Goal: Contribute content: Contribute content

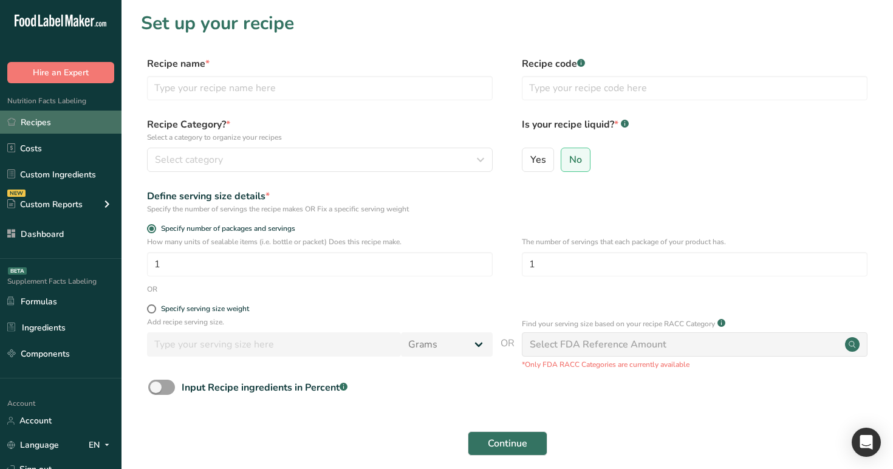
click at [97, 121] on link "Recipes" at bounding box center [60, 122] width 121 height 23
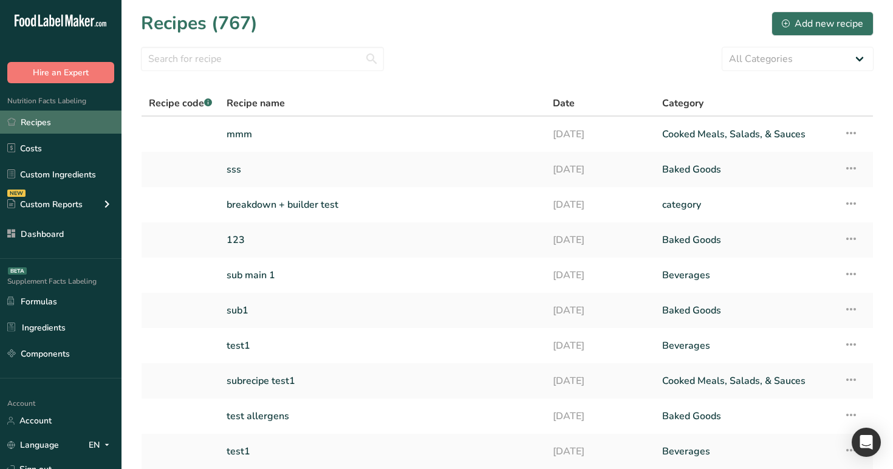
click at [70, 134] on link "Recipes" at bounding box center [60, 122] width 121 height 23
click at [75, 120] on link "Recipes" at bounding box center [60, 122] width 121 height 23
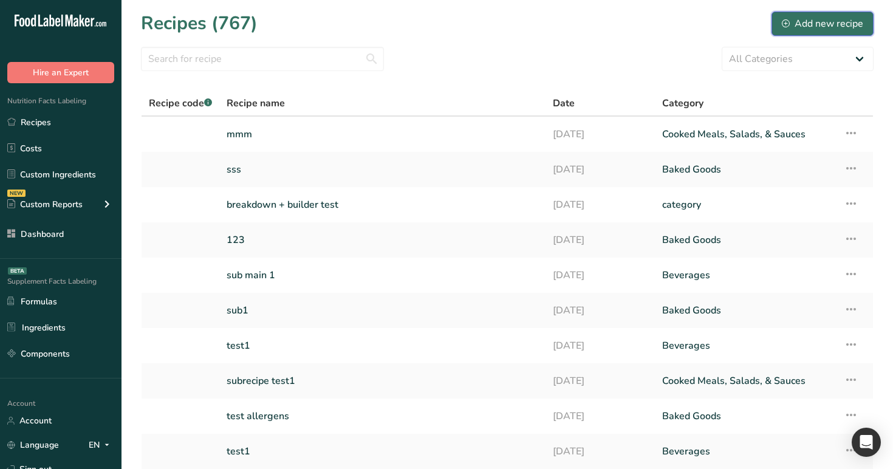
click at [837, 16] on div "Add new recipe" at bounding box center [822, 23] width 81 height 15
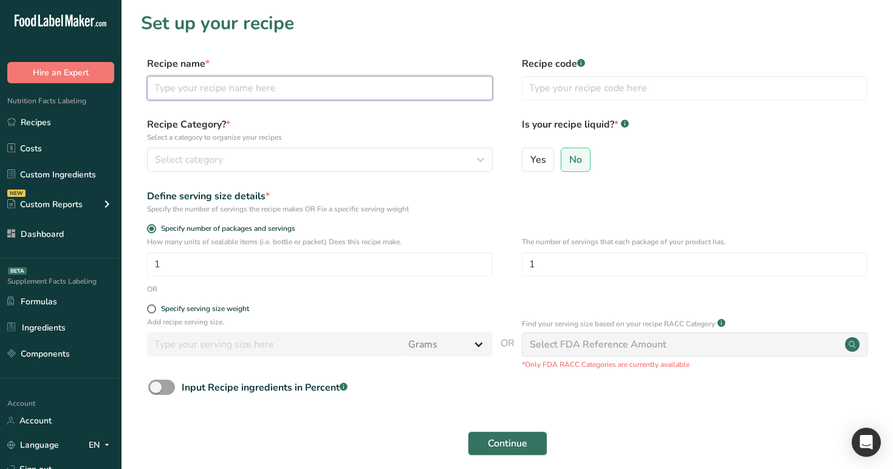
click at [393, 83] on input "text" at bounding box center [320, 88] width 346 height 24
paste input "Incorrect calculations when the main recipe contains two duplicate subrecipes."
type input "Incorrect calculations when the main recipe contains two duplicate subrecipes."
click at [152, 92] on input "ingredient 1" at bounding box center [320, 88] width 346 height 24
type input "ingredient 1"
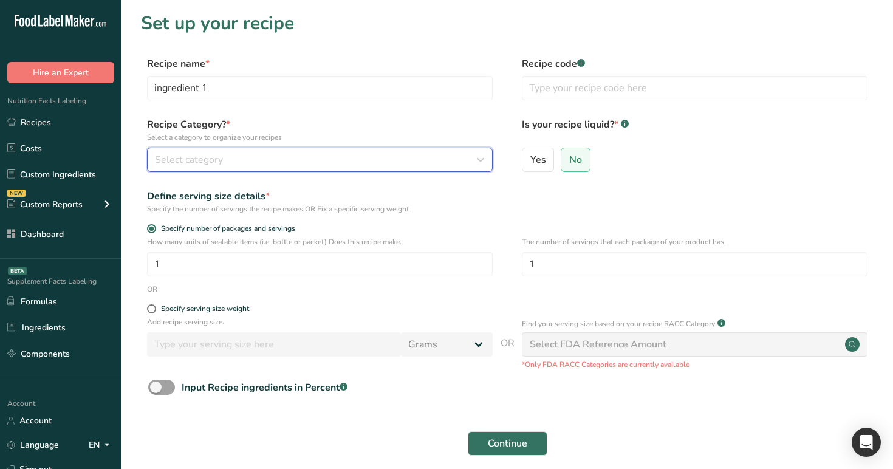
click at [193, 162] on span "Select category" at bounding box center [189, 159] width 68 height 15
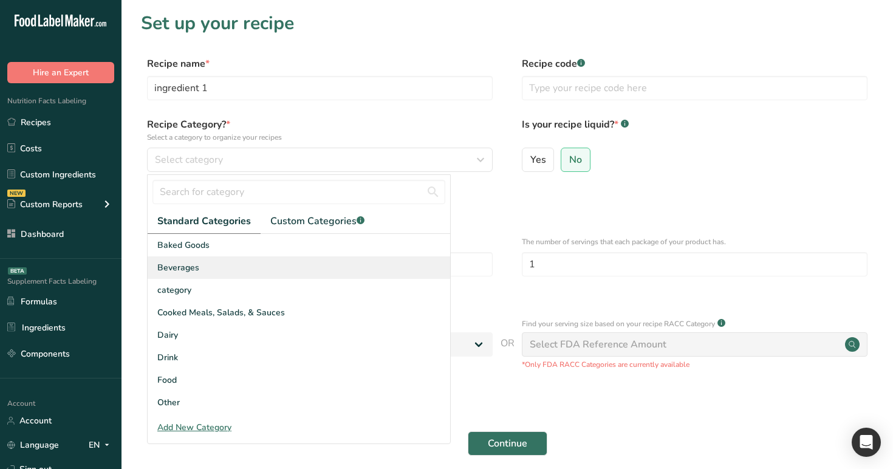
click at [233, 259] on div "Beverages" at bounding box center [299, 267] width 302 height 22
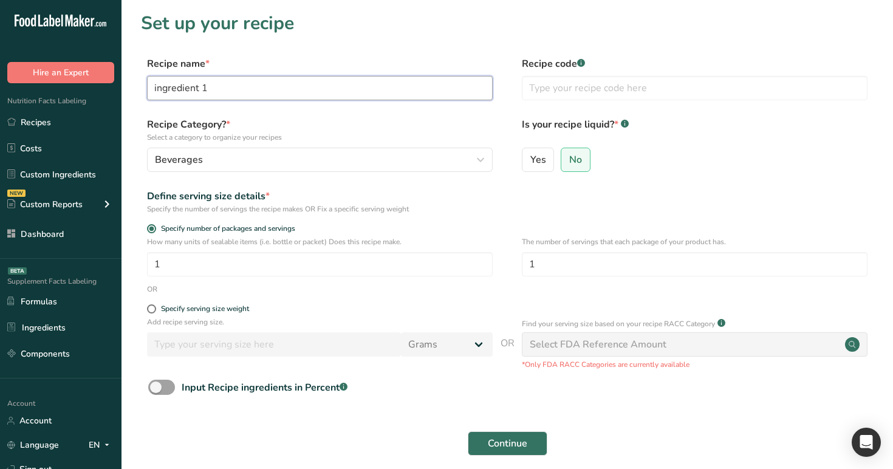
click at [219, 86] on input "ingredient 1" at bounding box center [320, 88] width 346 height 24
click at [526, 443] on span "Continue" at bounding box center [507, 443] width 39 height 15
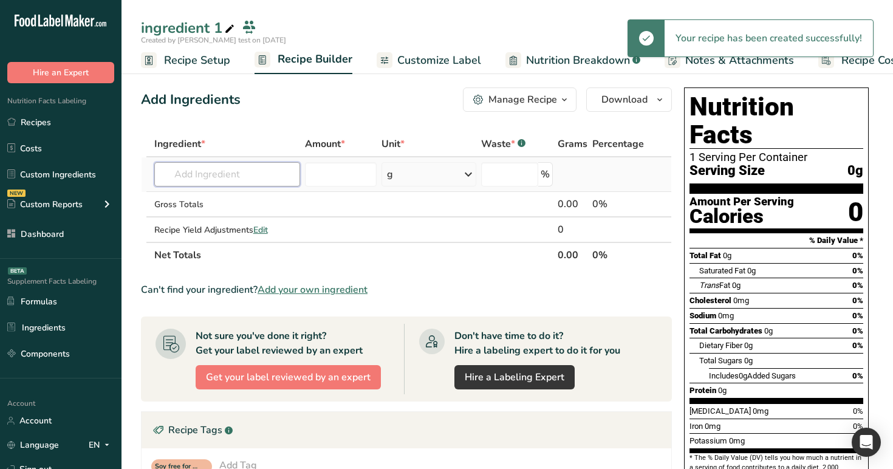
click at [255, 170] on input "text" at bounding box center [227, 174] width 146 height 24
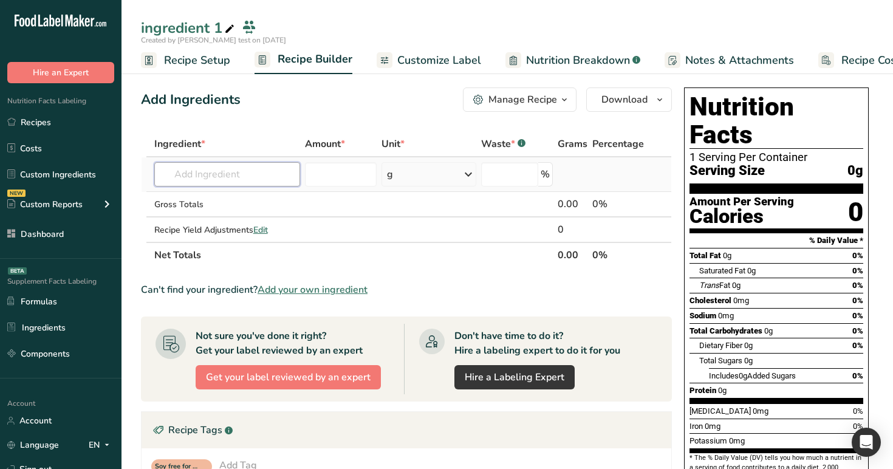
paste input "ingredient 1"
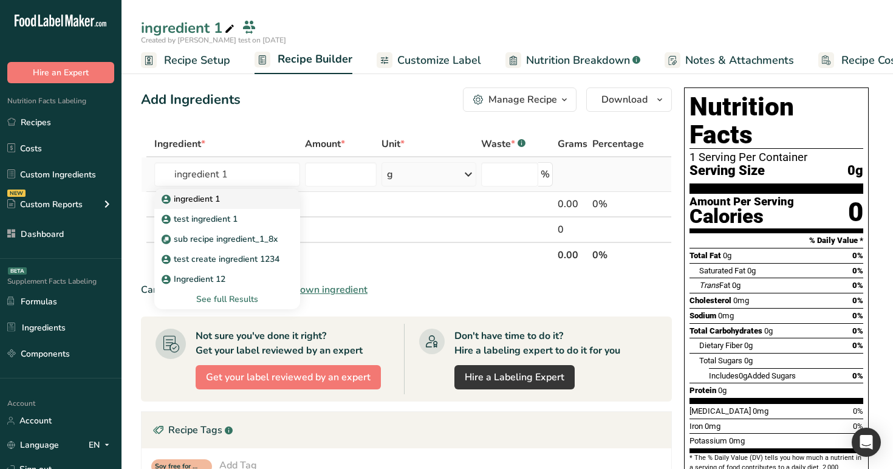
click at [237, 193] on div "ingredient 1" at bounding box center [217, 198] width 107 height 13
type input "ingredient 1"
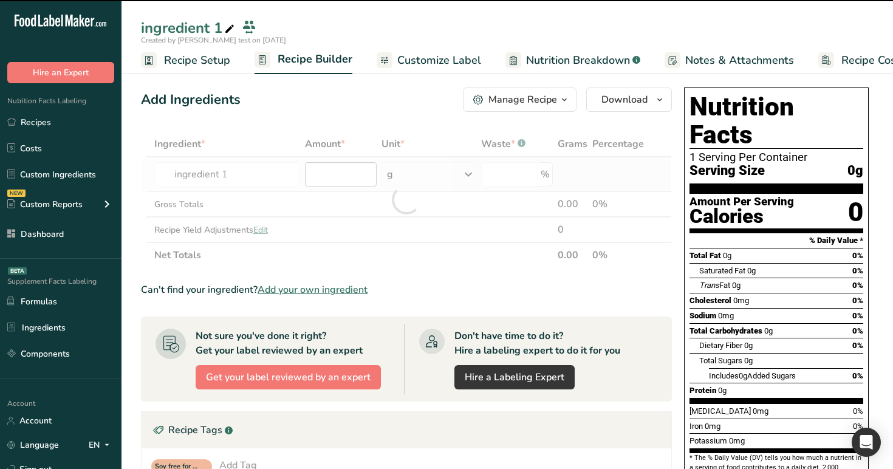
type input "0"
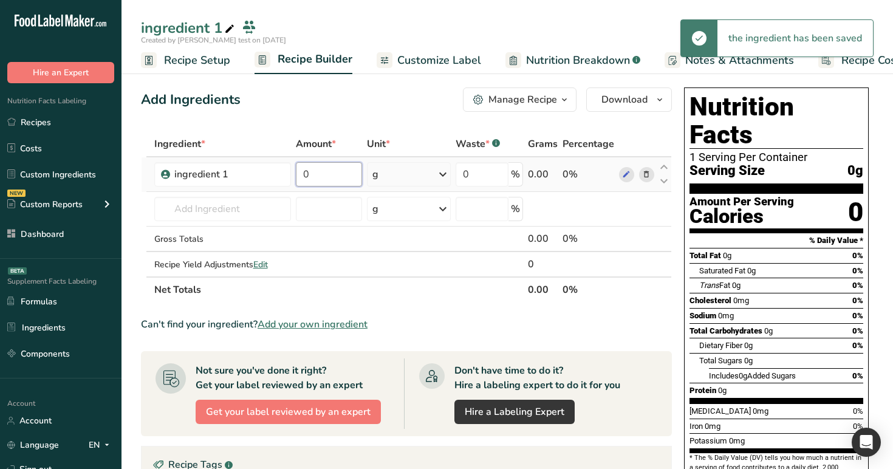
click at [343, 180] on input "0" at bounding box center [329, 174] width 66 height 24
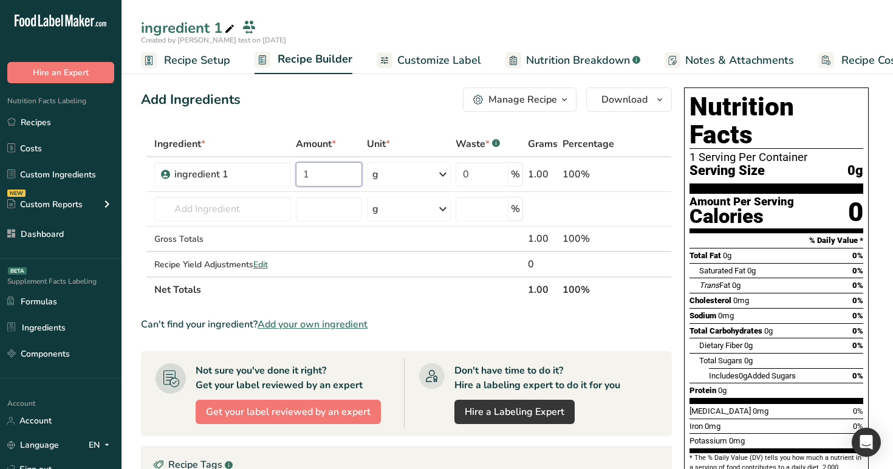
type input "1"
click at [342, 101] on div "Add Ingredients Manage Recipe Delete Recipe Duplicate Recipe Scale Recipe Save …" at bounding box center [406, 99] width 531 height 24
click at [571, 46] on ul "Recipe Setup Recipe Builder Customize Label Nutrition Breakdown .a-a{fill:#3473…" at bounding box center [530, 60] width 818 height 29
click at [582, 59] on span "Nutrition Breakdown" at bounding box center [578, 60] width 104 height 16
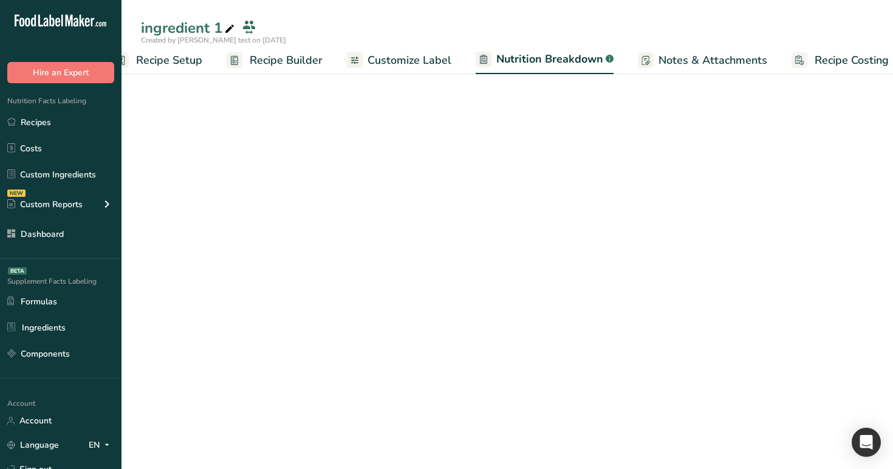
select select "Calories"
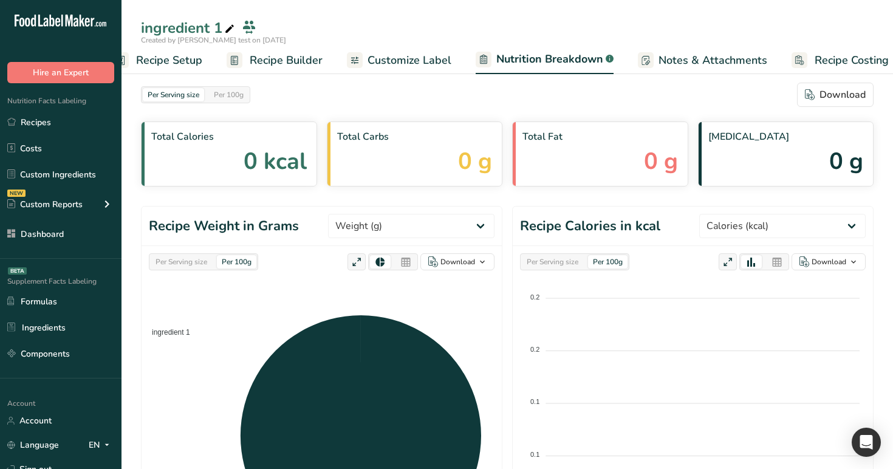
scroll to position [0, 43]
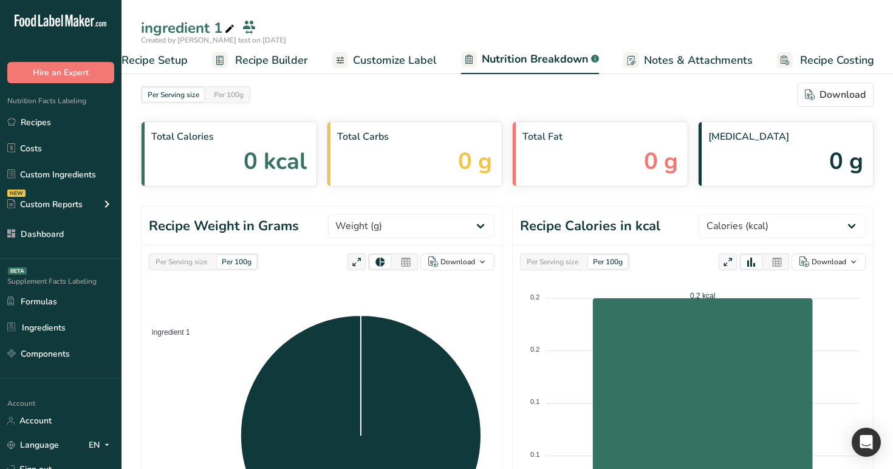
click at [506, 146] on div "Total Calories 0 kcal Total Carbs 0 g Total Fat 0 g [MEDICAL_DATA] 0 g" at bounding box center [507, 153] width 732 height 65
click at [191, 265] on div "Per Serving size" at bounding box center [181, 261] width 61 height 13
click at [235, 261] on div "Per 100g" at bounding box center [236, 261] width 39 height 13
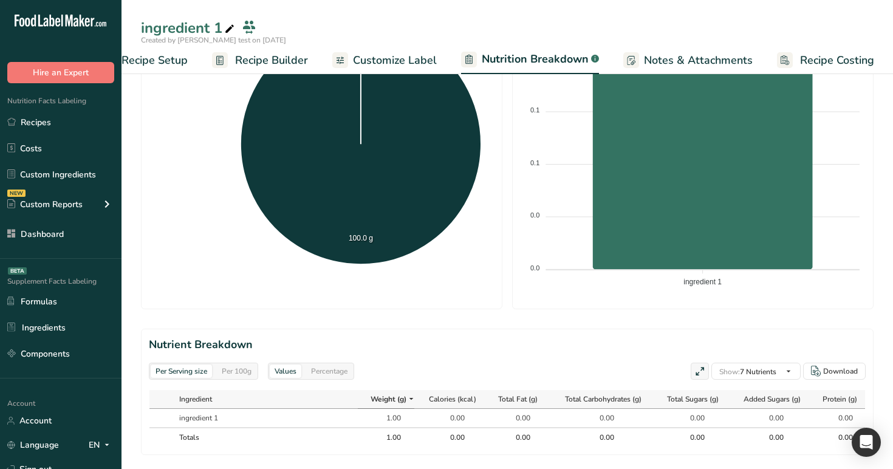
scroll to position [416, 0]
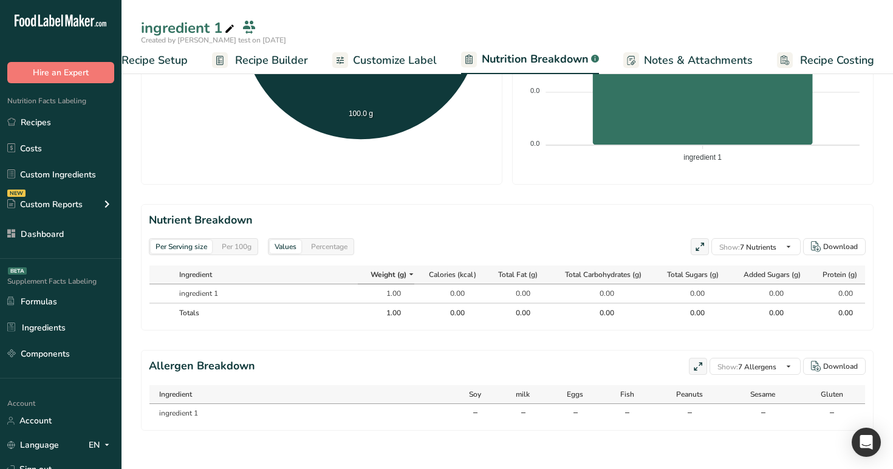
click at [248, 248] on div "Per 100g" at bounding box center [236, 246] width 39 height 13
click at [194, 248] on div "Per Serving size" at bounding box center [181, 246] width 61 height 13
click at [379, 51] on link "Customize Label" at bounding box center [384, 60] width 104 height 27
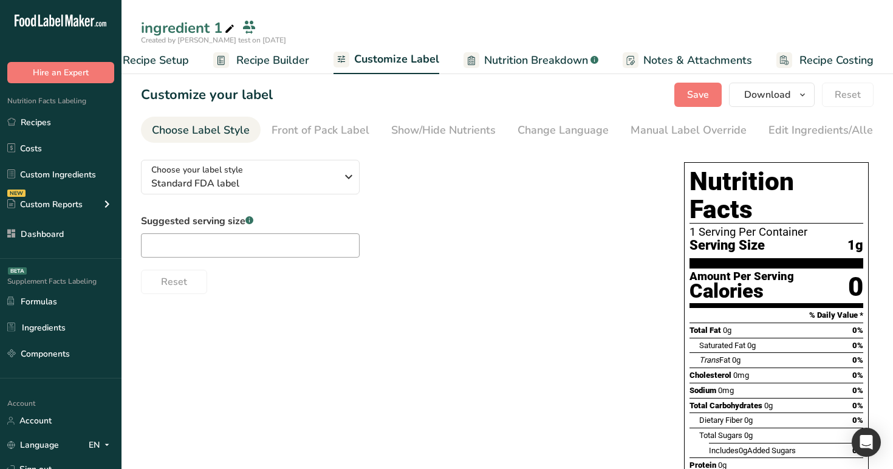
click at [271, 69] on link "Recipe Builder" at bounding box center [261, 60] width 96 height 27
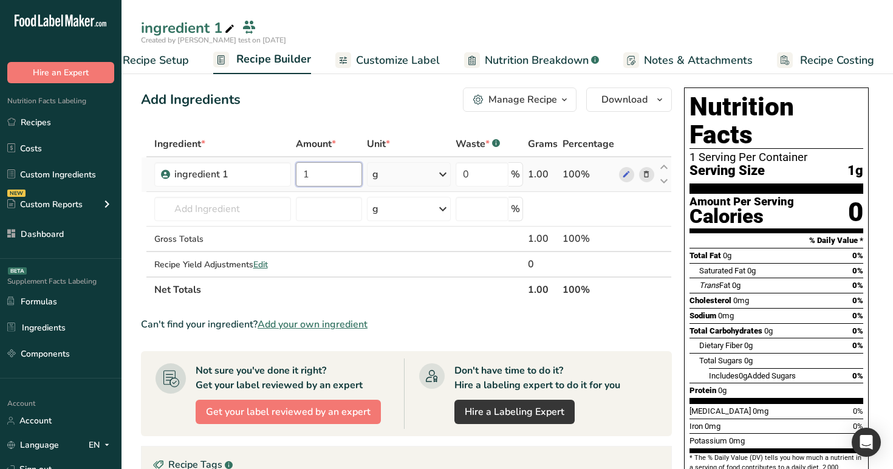
click at [324, 186] on input "1" at bounding box center [329, 174] width 66 height 24
type input "100"
click at [410, 177] on div "Ingredient * Amount * Unit * Waste * .a-a{fill:#347362;}.b-a{fill:#fff;} Grams …" at bounding box center [406, 216] width 531 height 171
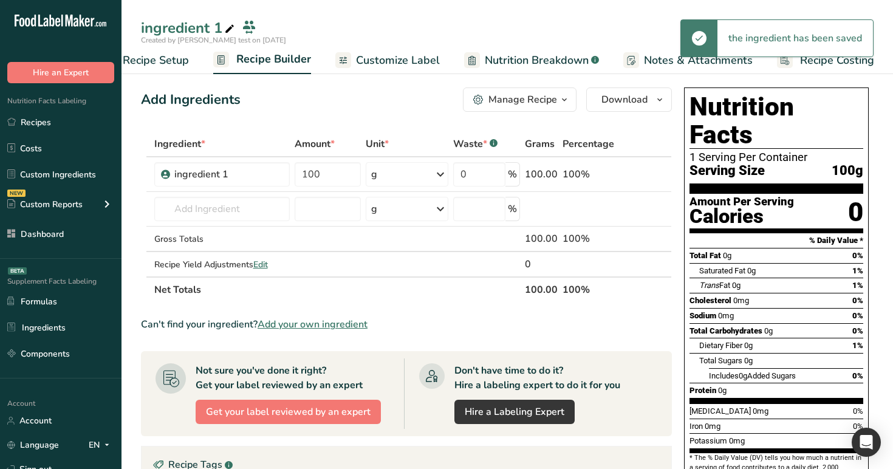
click at [559, 93] on span "button" at bounding box center [564, 99] width 15 height 15
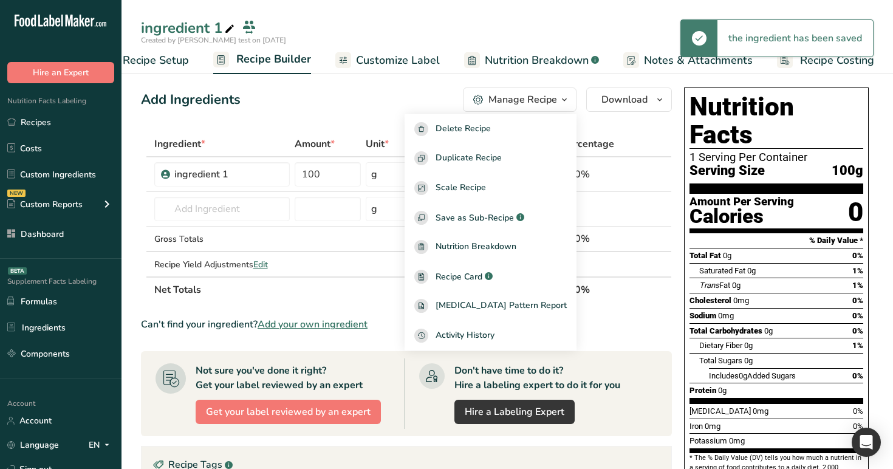
click at [386, 129] on div "Add Ingredients Manage Recipe Delete Recipe Duplicate Recipe Scale Recipe Save …" at bounding box center [410, 415] width 538 height 664
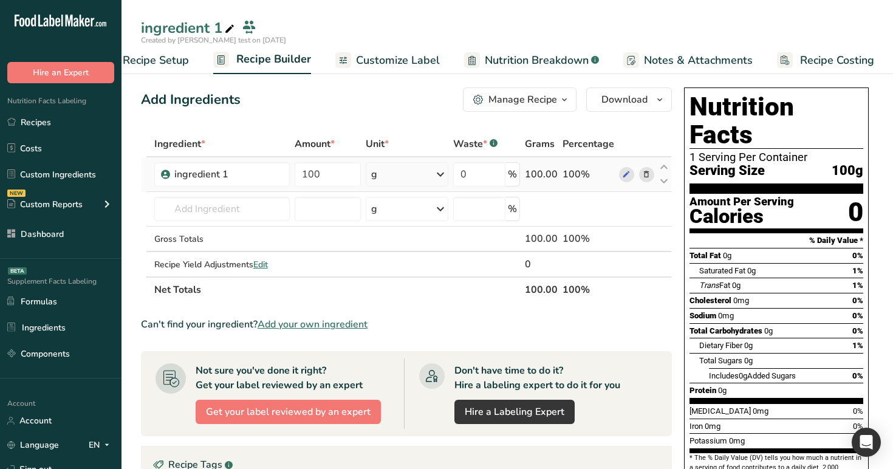
click at [403, 172] on div "g" at bounding box center [407, 174] width 83 height 24
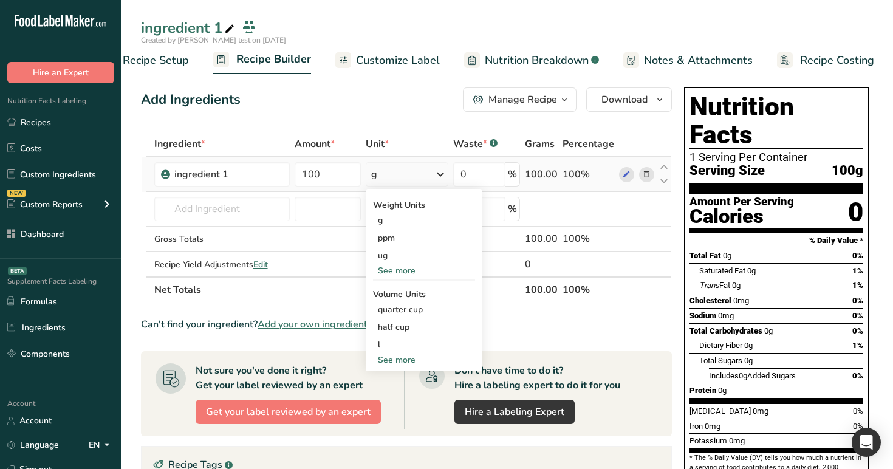
click at [417, 356] on div "See more" at bounding box center [424, 359] width 102 height 13
select select "29"
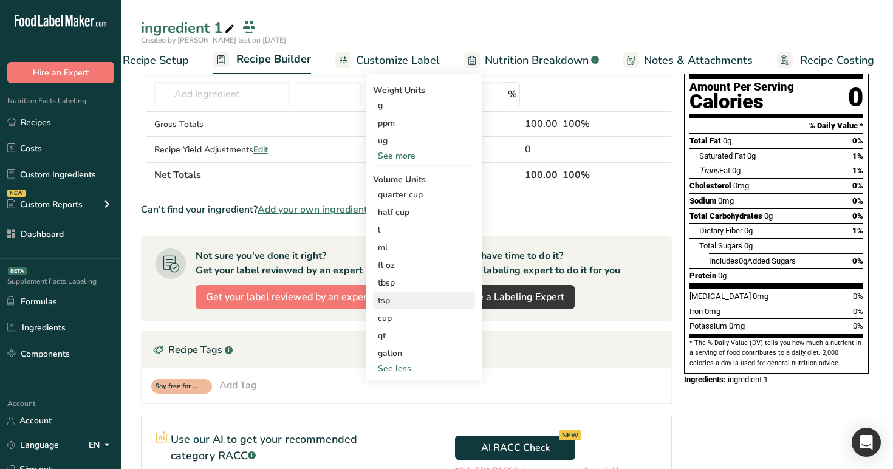
scroll to position [209, 0]
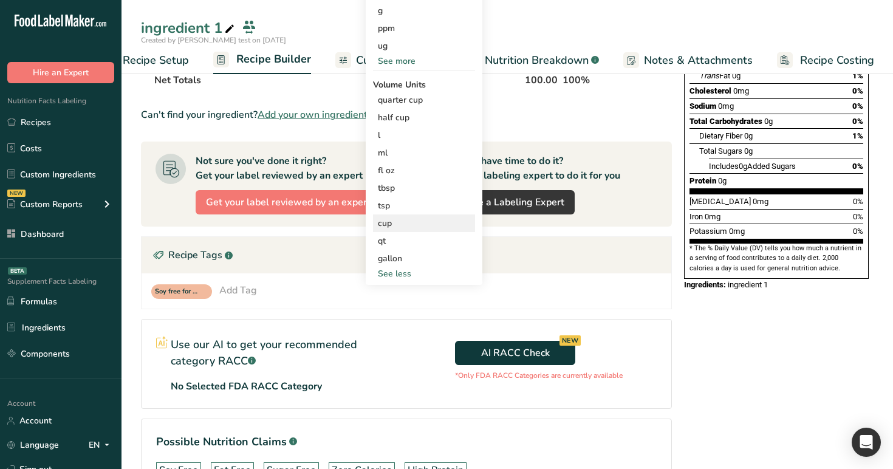
click at [412, 224] on div "cup" at bounding box center [424, 223] width 92 height 13
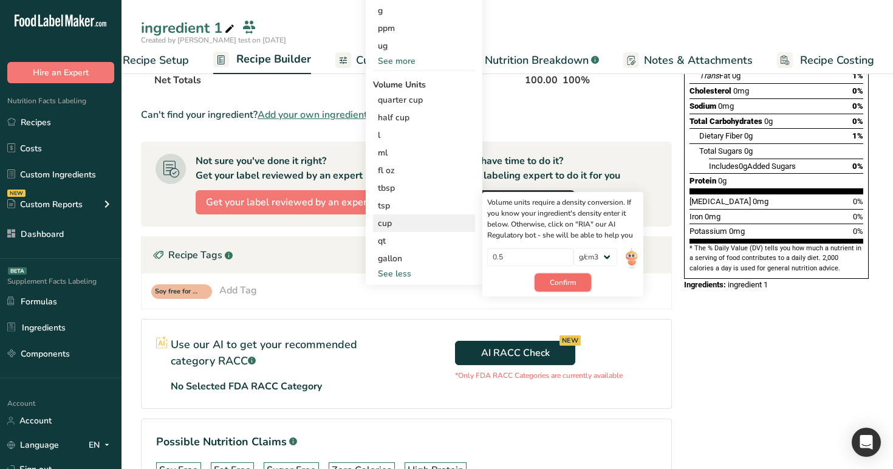
click at [578, 285] on button "Confirm" at bounding box center [562, 282] width 56 height 18
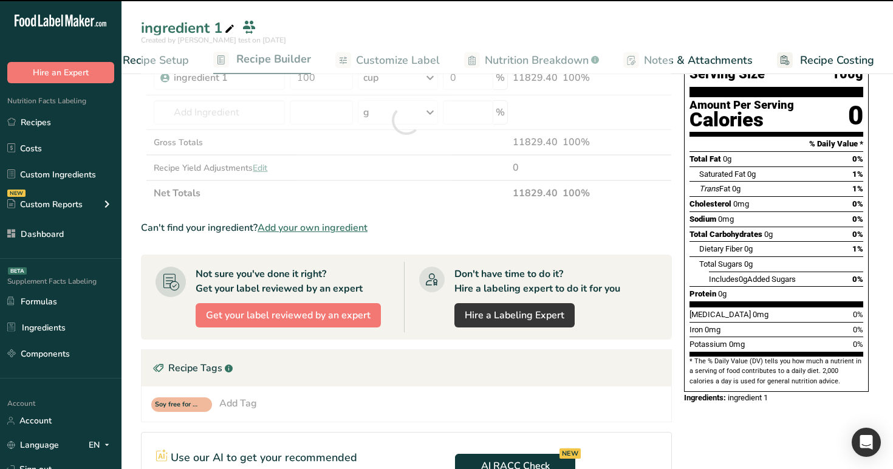
scroll to position [0, 0]
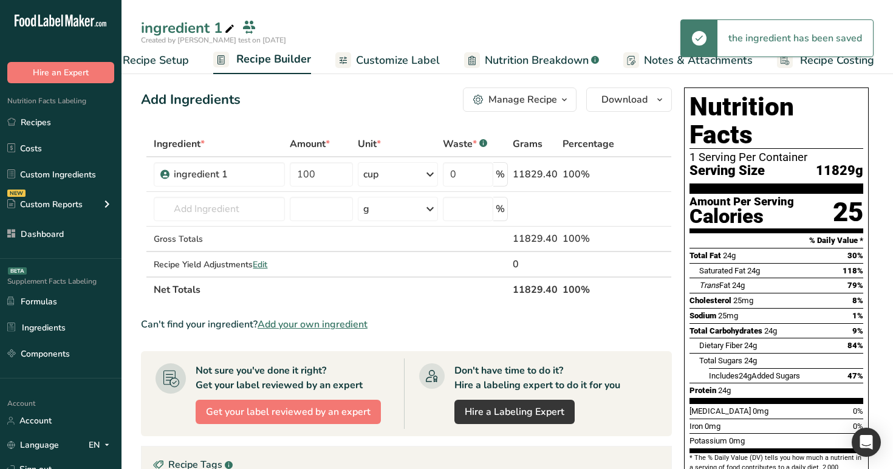
click at [495, 106] on div "Manage Recipe" at bounding box center [522, 99] width 69 height 15
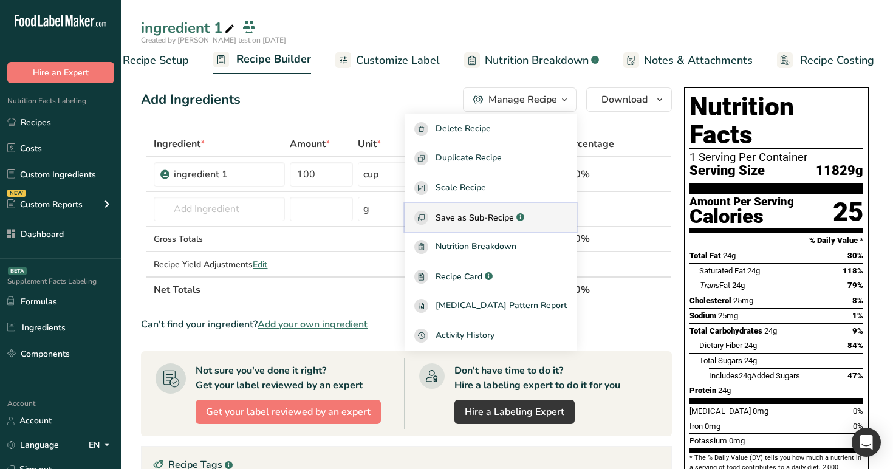
click at [509, 225] on button "Save as Sub-Recipe .a-a{fill:#347362;}.b-a{fill:#fff;}" at bounding box center [490, 218] width 172 height 30
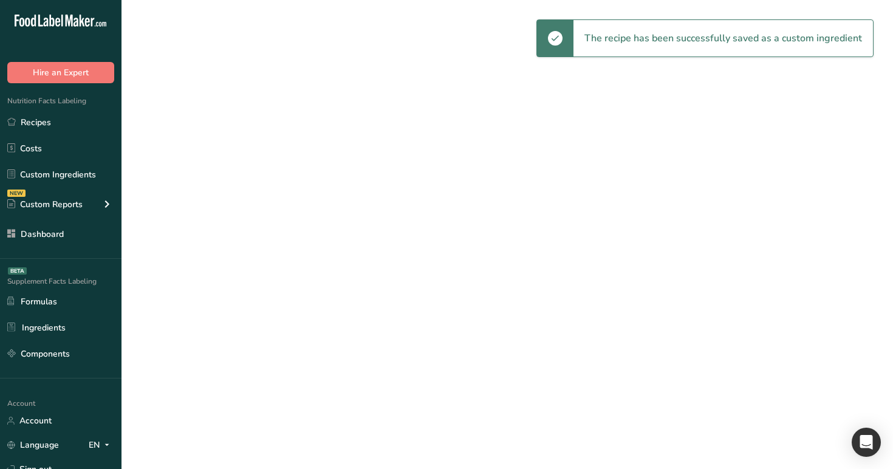
select select "30"
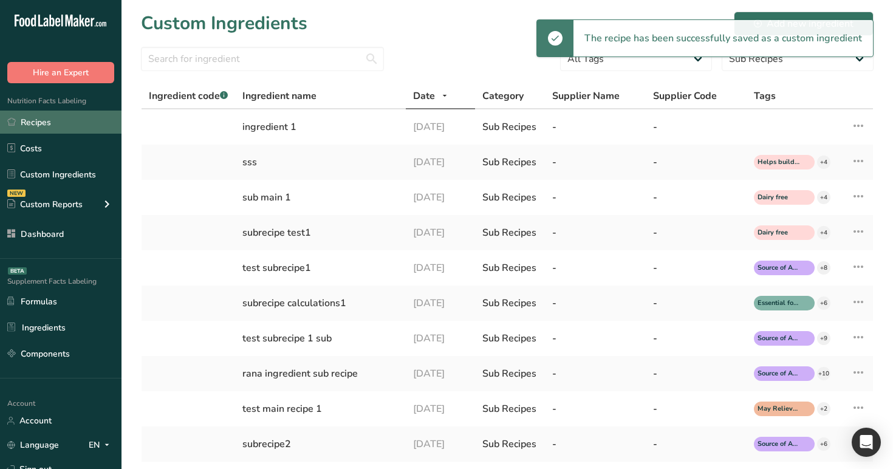
click at [88, 121] on link "Recipes" at bounding box center [60, 122] width 121 height 23
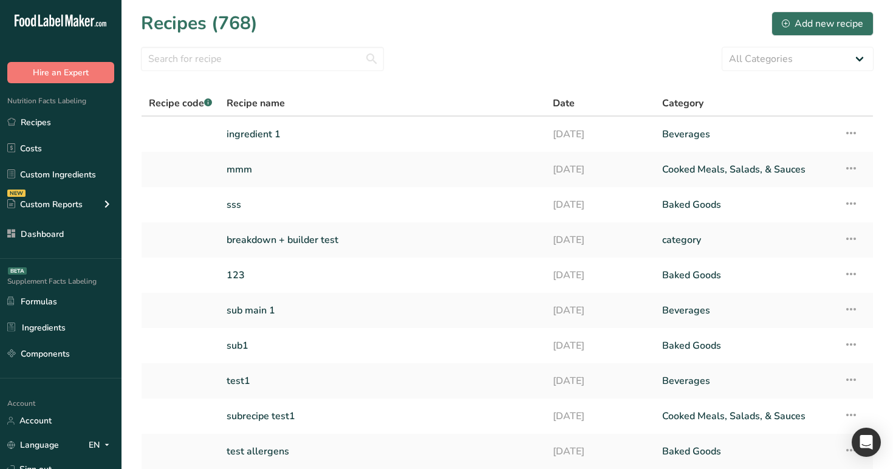
click at [851, 39] on section "Recipes (768) Add new recipe All Categories 0 1c 1q a a23 aa ad Add Custom Cate…" at bounding box center [506, 264] width 771 height 528
click at [841, 26] on div "Add new recipe" at bounding box center [822, 23] width 81 height 15
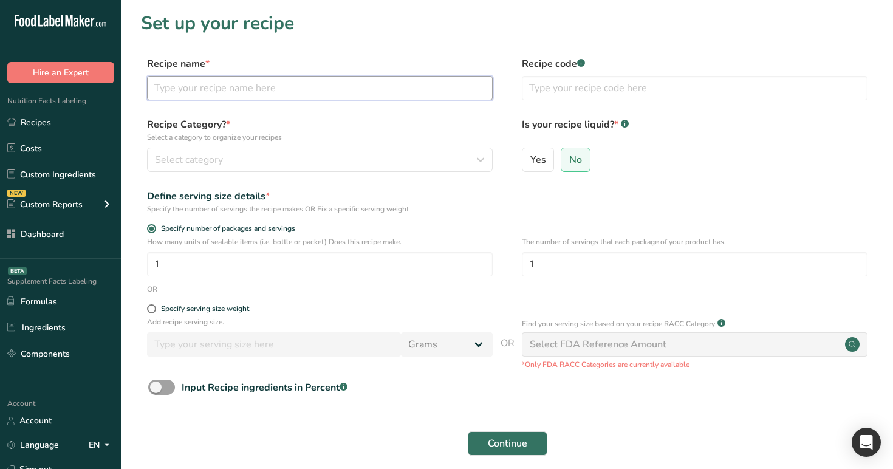
click at [407, 90] on input "text" at bounding box center [320, 88] width 346 height 24
paste input "ingredient 1"
type input "ingredient 1"
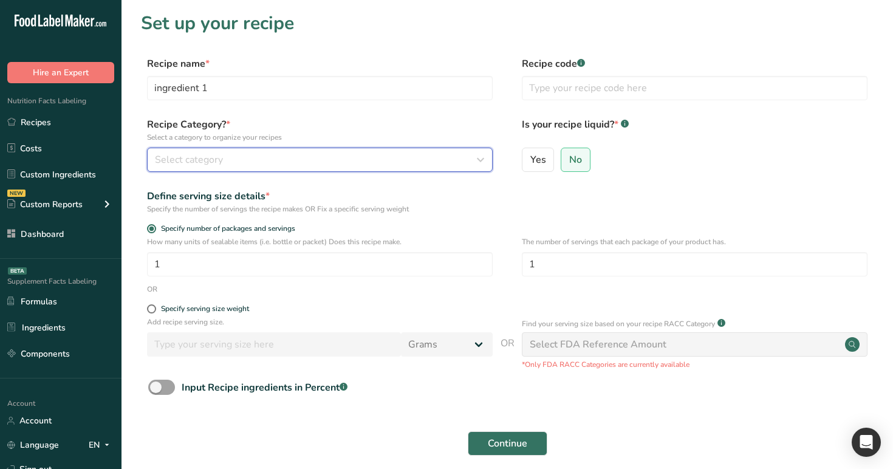
click at [382, 159] on div "Select category" at bounding box center [316, 159] width 322 height 15
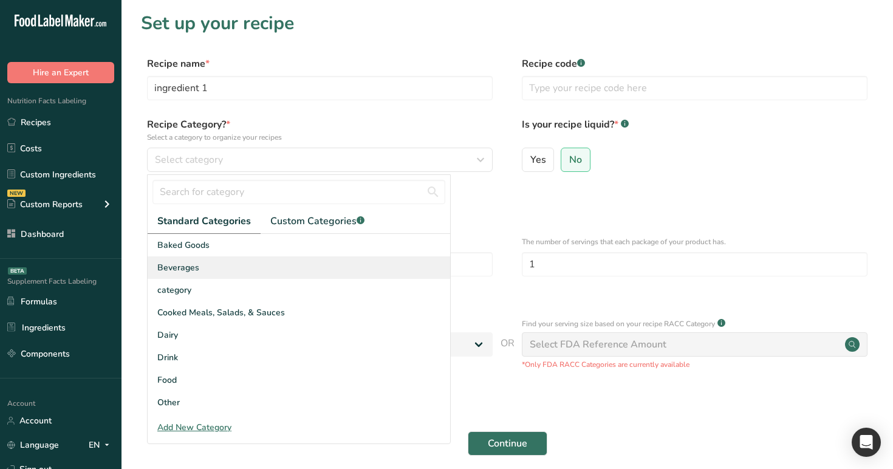
click at [309, 271] on div "Beverages" at bounding box center [299, 267] width 302 height 22
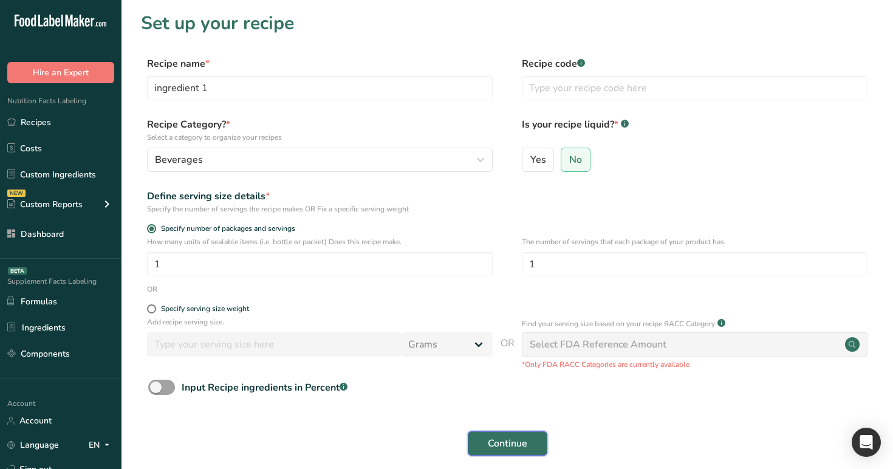
click at [519, 444] on span "Continue" at bounding box center [507, 443] width 39 height 15
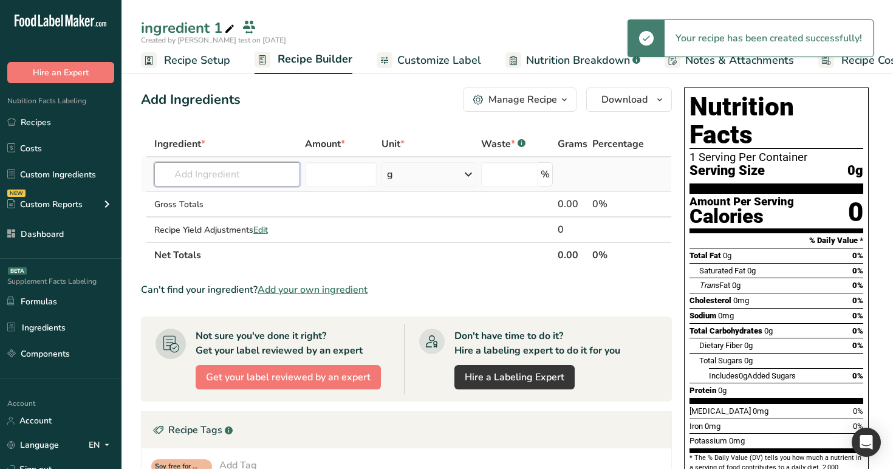
click at [225, 166] on input "text" at bounding box center [227, 174] width 146 height 24
paste input "ingredient 1"
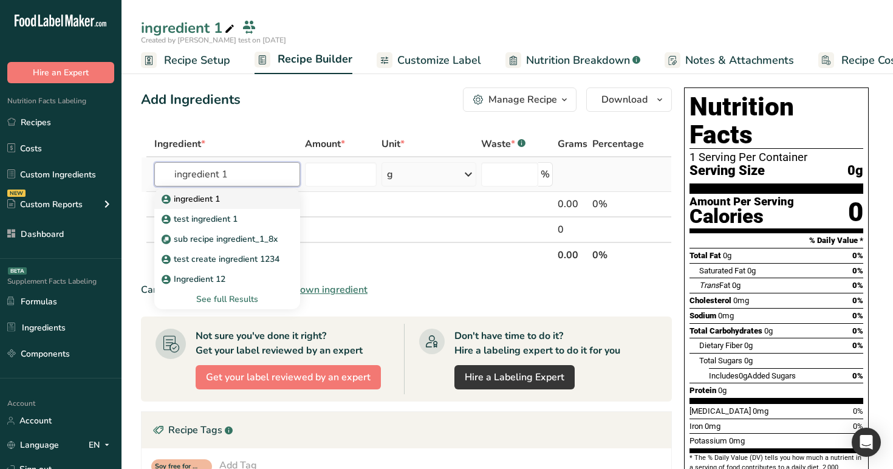
type input "ingredient 1"
click at [244, 204] on div "ingredient 1" at bounding box center [217, 198] width 107 height 13
type input "ingredient 1"
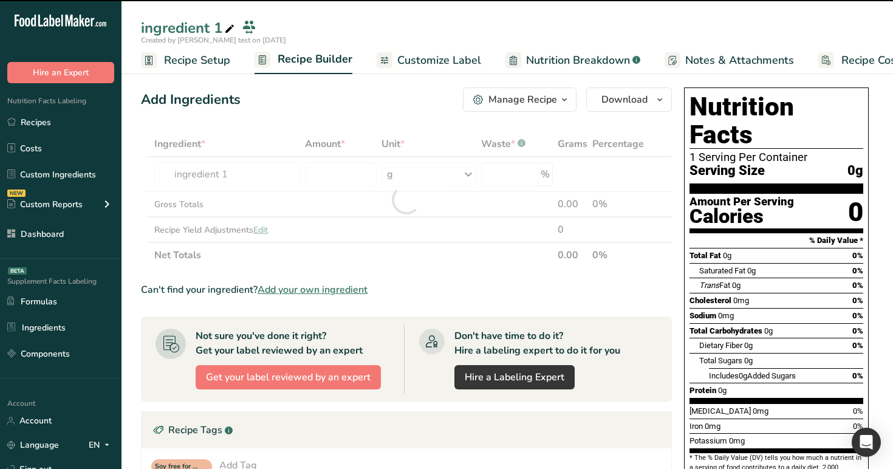
type input "0"
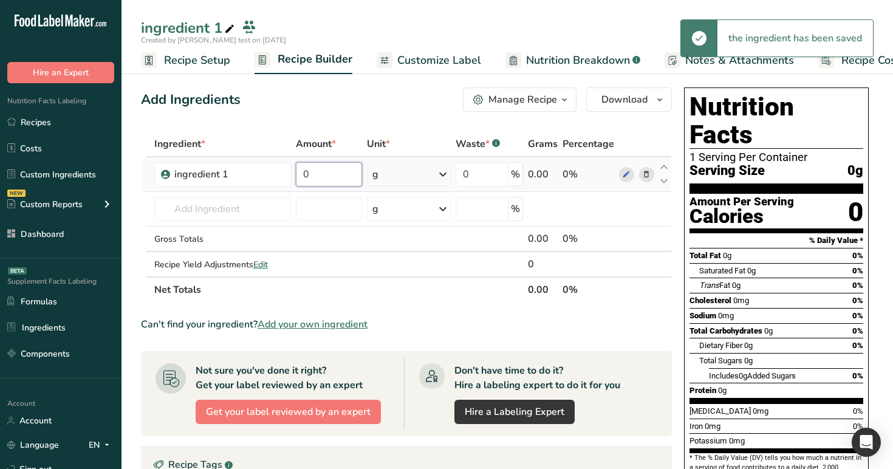
click at [359, 179] on input "0" at bounding box center [329, 174] width 66 height 24
type input "12"
click at [406, 121] on div "Add Ingredients Manage Recipe Delete Recipe Duplicate Recipe Scale Recipe Save …" at bounding box center [410, 415] width 538 height 664
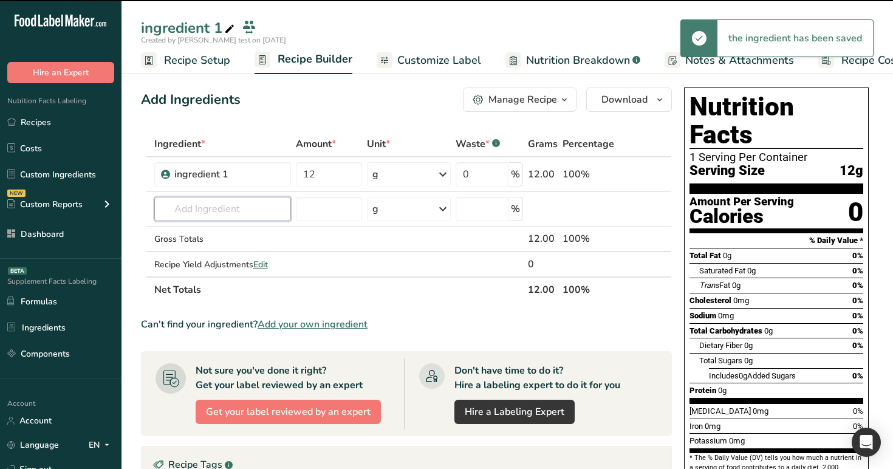
click at [239, 202] on input "text" at bounding box center [222, 209] width 137 height 24
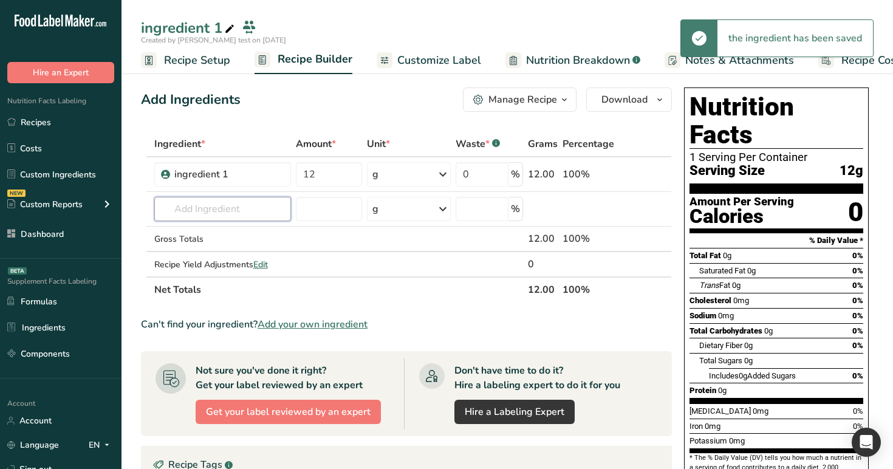
paste input "ingredient 1"
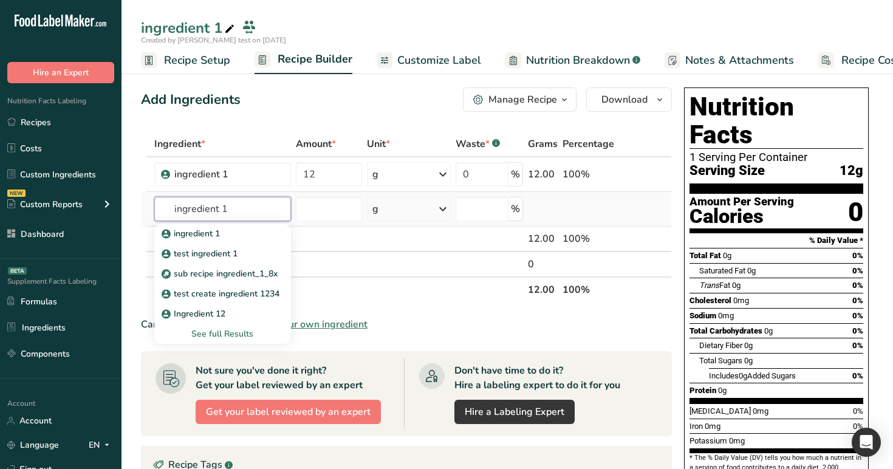
type input "ingredient 1"
click at [235, 335] on div "See full Results" at bounding box center [222, 333] width 117 height 13
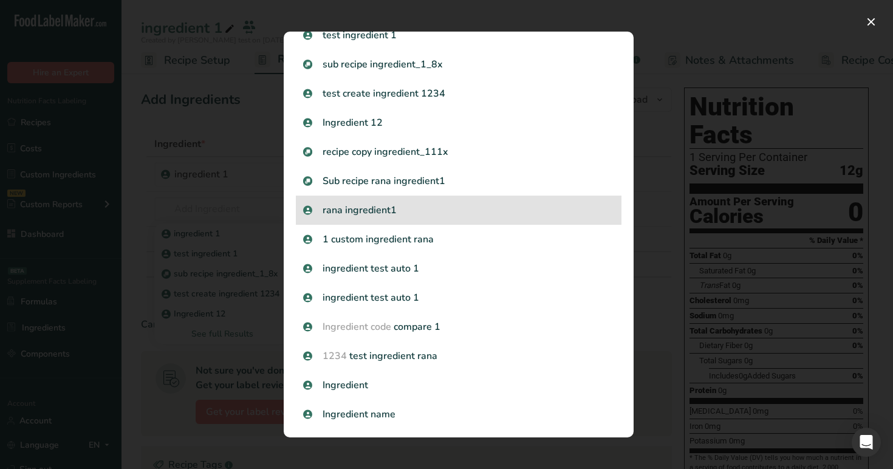
scroll to position [109, 0]
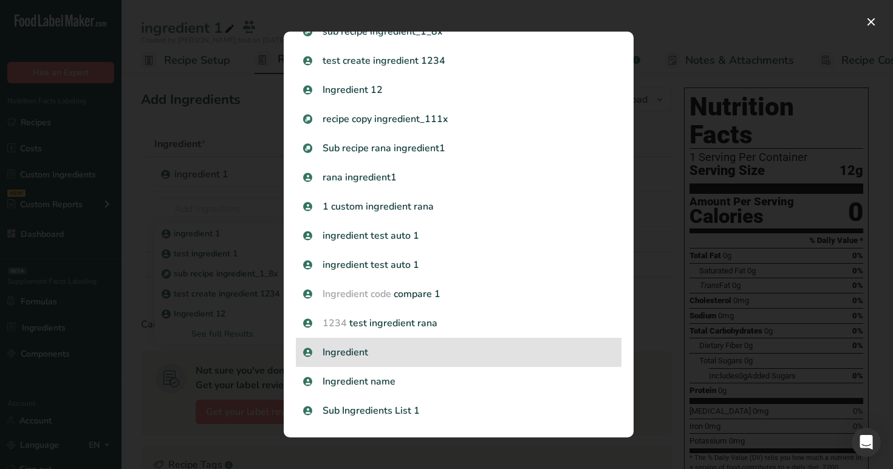
click at [366, 355] on p "Ingredient" at bounding box center [458, 352] width 311 height 15
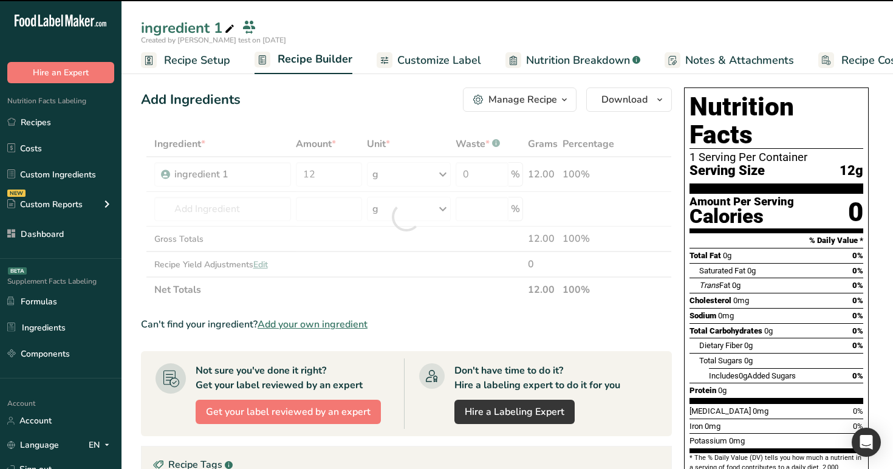
type input "0"
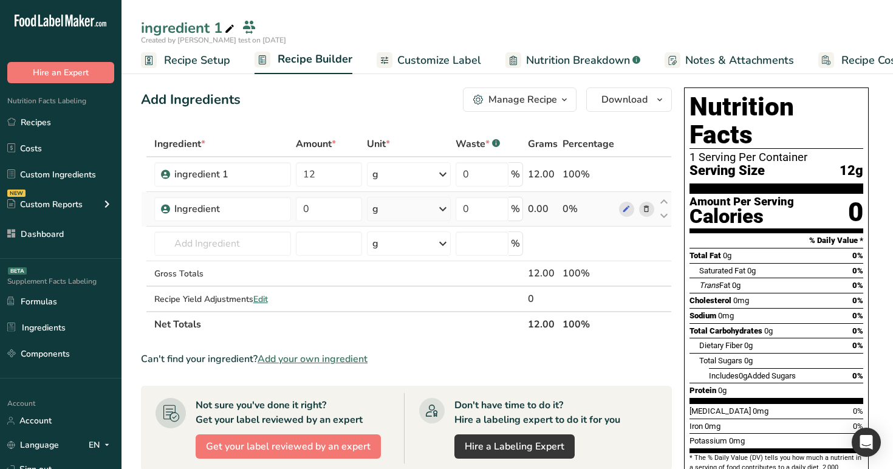
click at [645, 209] on icon at bounding box center [646, 209] width 9 height 13
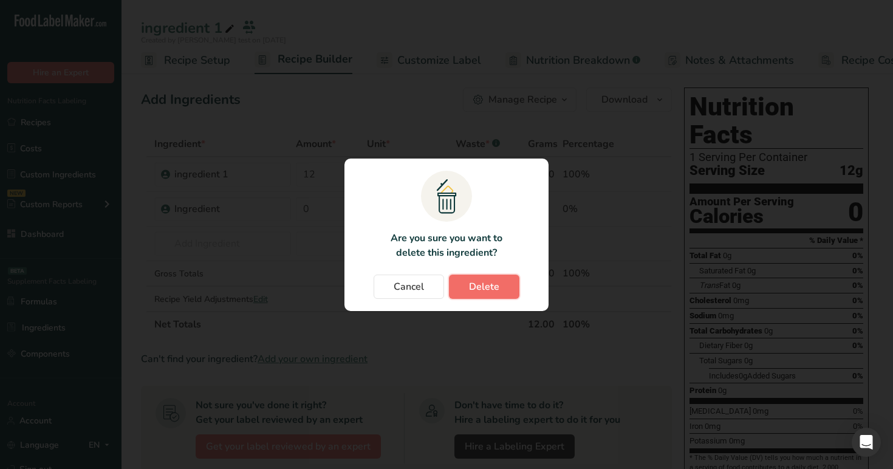
click at [483, 294] on button "Delete" at bounding box center [484, 286] width 70 height 24
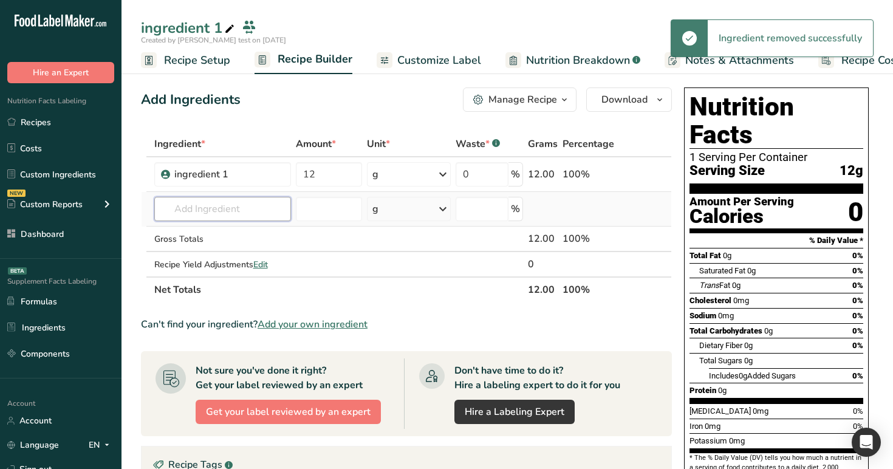
click at [243, 206] on input "text" at bounding box center [222, 209] width 137 height 24
paste input "ingredient 1"
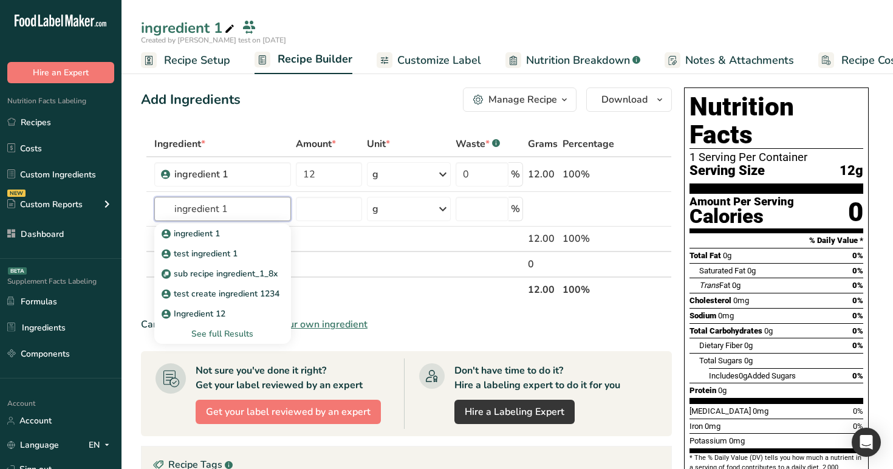
type input "ingredient 1"
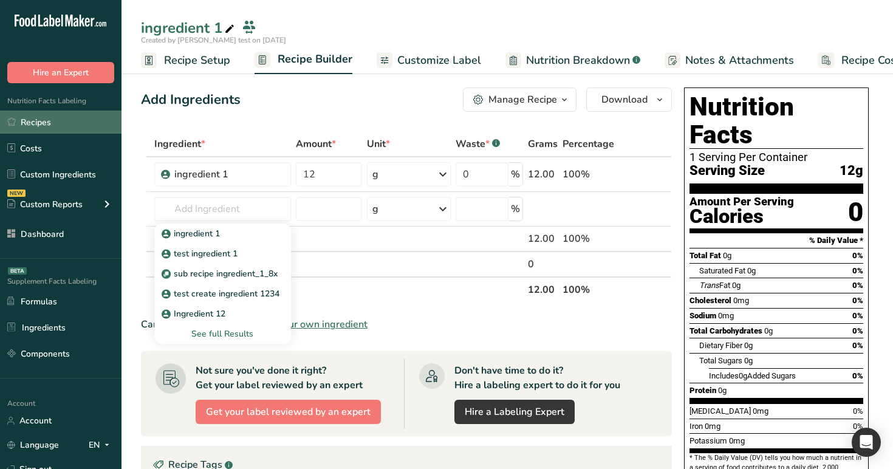
click at [81, 124] on link "Recipes" at bounding box center [60, 122] width 121 height 23
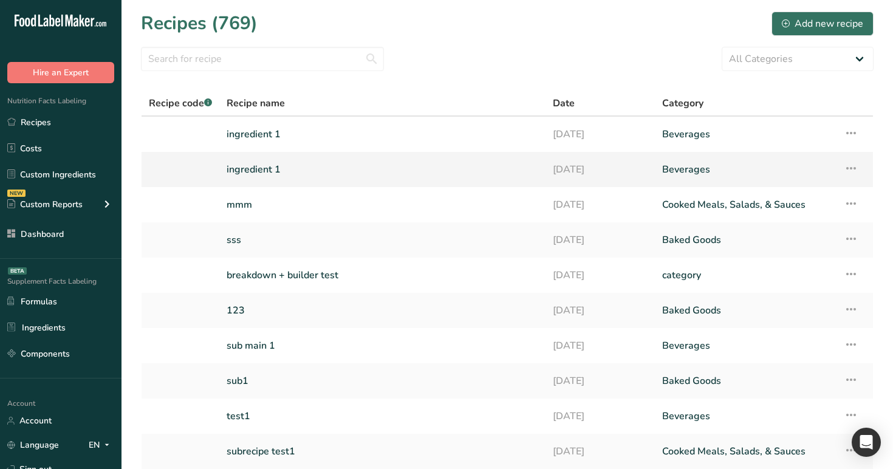
click at [296, 165] on link "ingredient 1" at bounding box center [382, 170] width 312 height 26
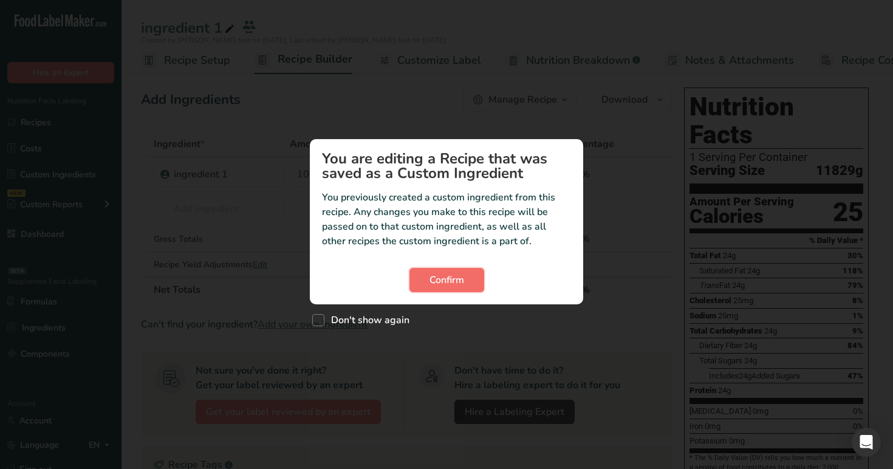
click at [455, 290] on button "Confirm" at bounding box center [446, 280] width 75 height 24
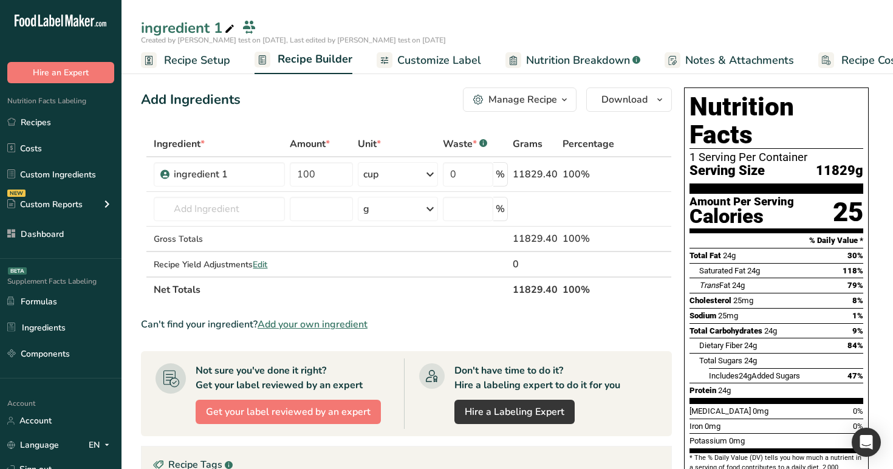
click at [228, 27] on icon at bounding box center [229, 29] width 11 height 17
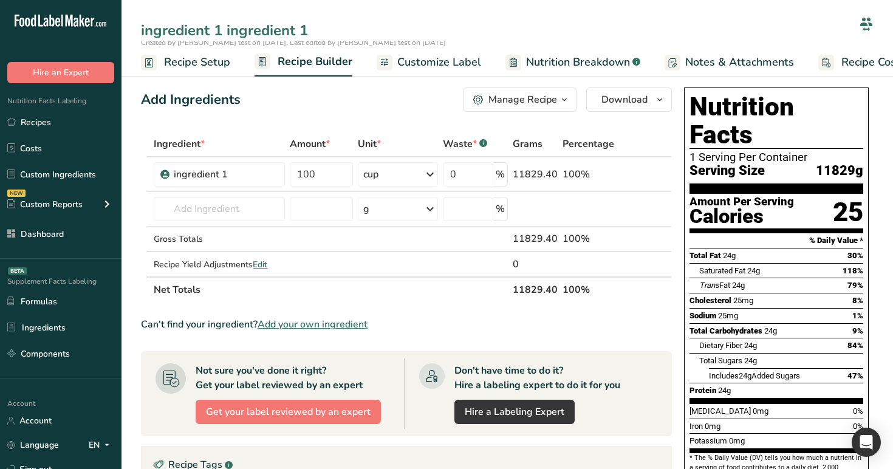
type input "ingredient 1 ingredient 1"
click at [407, 106] on div "Add Ingredients Manage Recipe Delete Recipe Duplicate Recipe Scale Recipe Save …" at bounding box center [406, 99] width 531 height 24
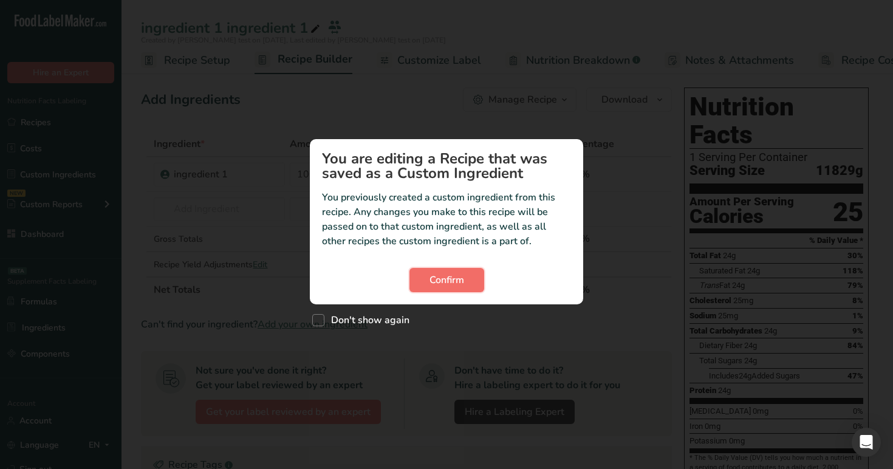
click at [459, 274] on span "Confirm" at bounding box center [446, 280] width 35 height 15
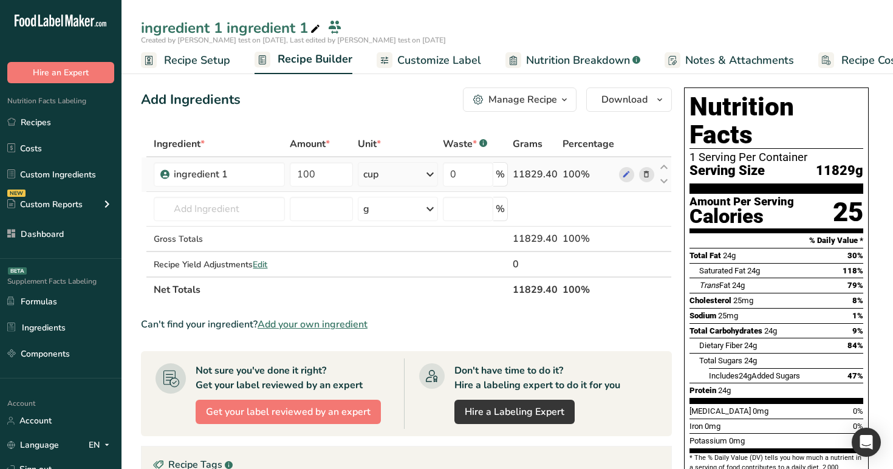
click at [401, 174] on div "cup" at bounding box center [398, 174] width 80 height 24
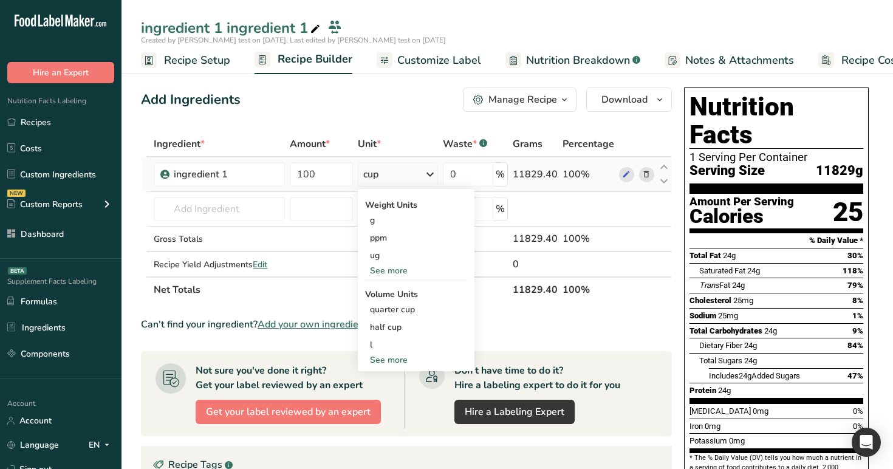
click at [400, 360] on div "See more" at bounding box center [416, 359] width 102 height 13
select select "29"
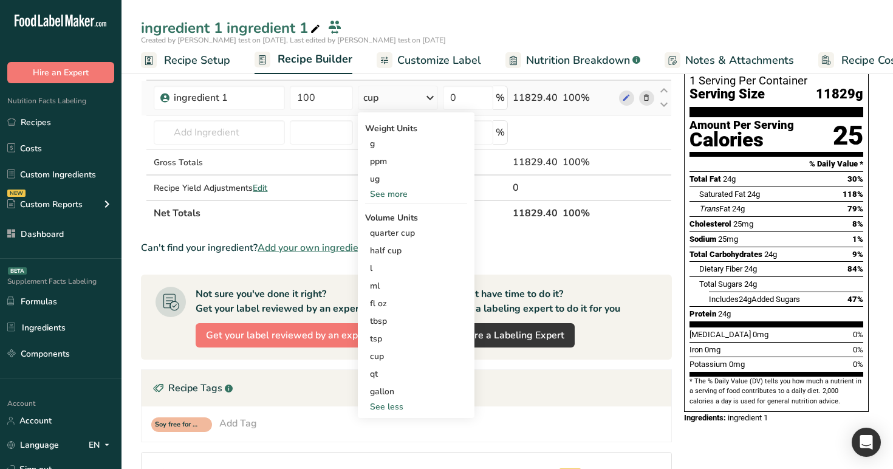
scroll to position [79, 0]
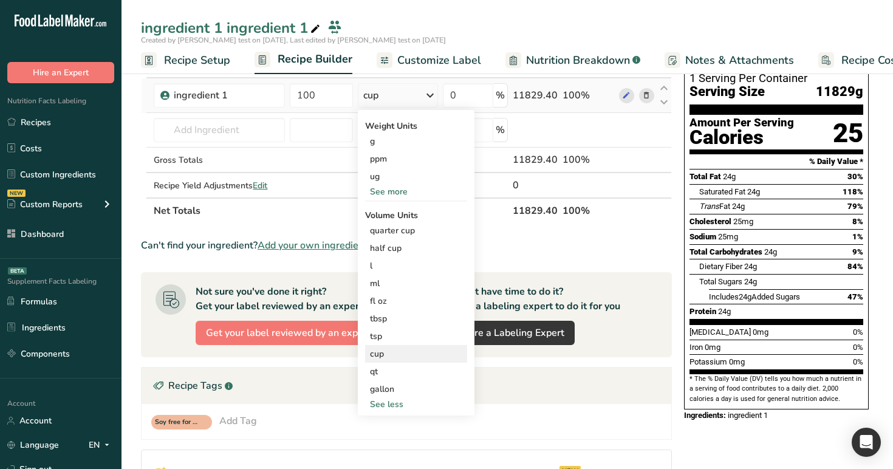
click at [393, 348] on div "cup" at bounding box center [416, 353] width 92 height 13
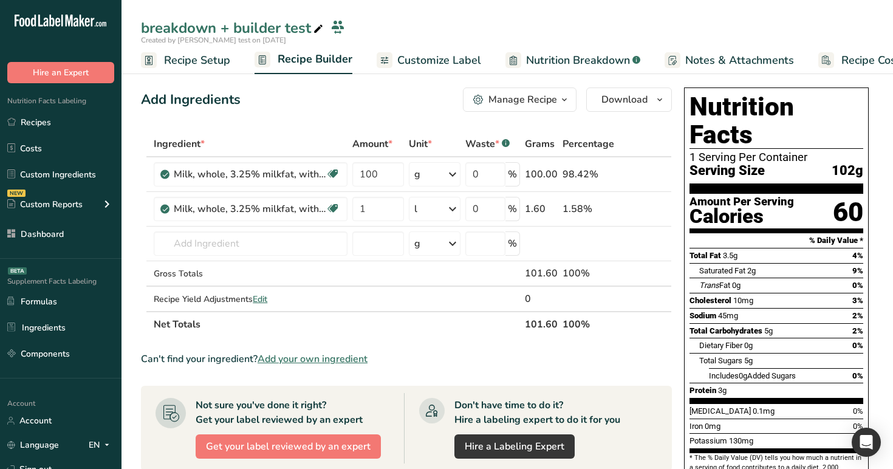
scroll to position [0, 41]
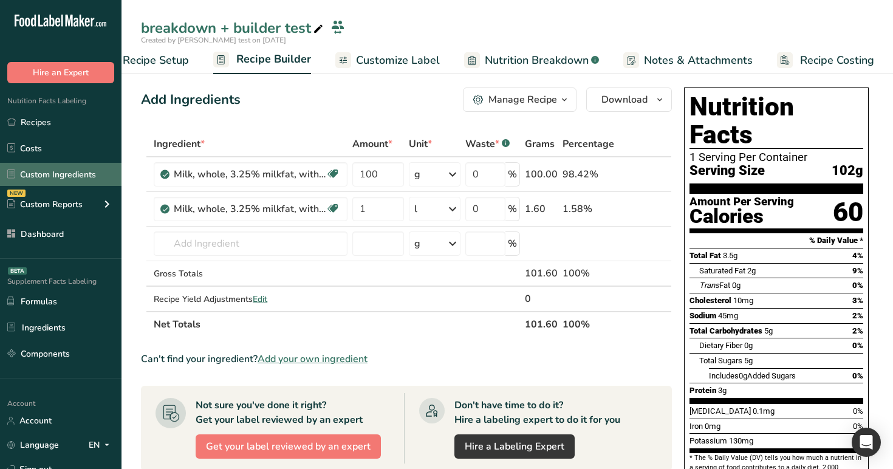
click at [65, 168] on link "Custom Ingredients" at bounding box center [60, 174] width 121 height 23
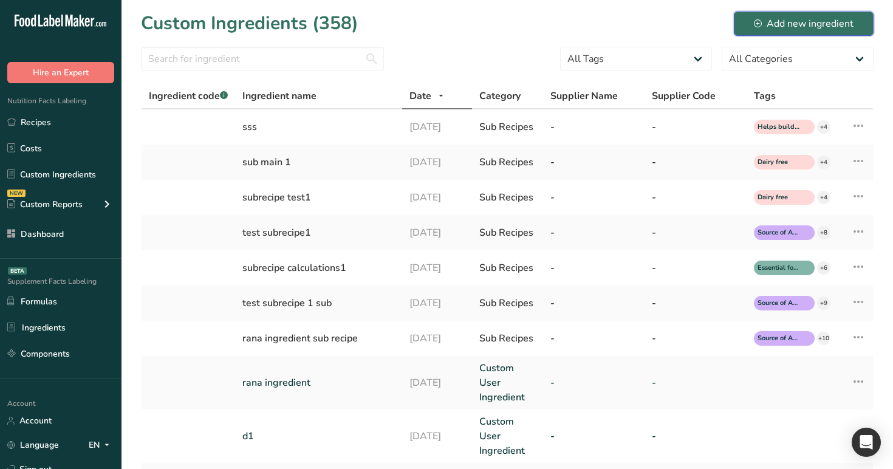
click at [828, 14] on button "Add new ingredient" at bounding box center [804, 24] width 140 height 24
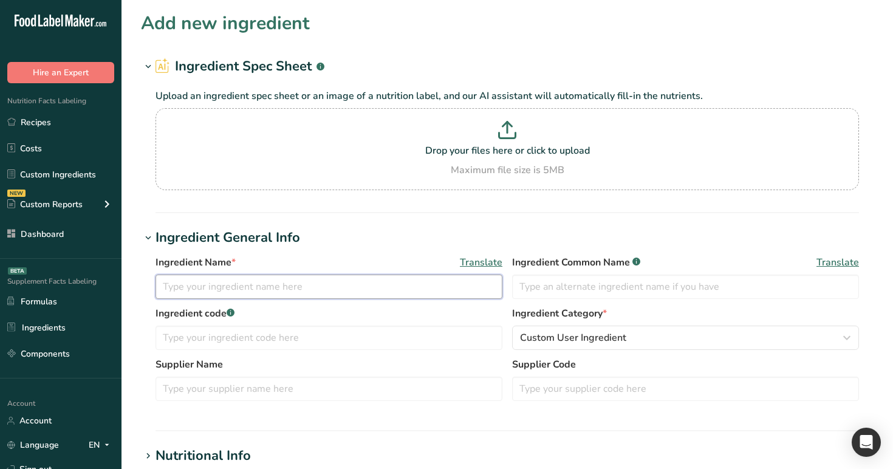
click at [347, 287] on input "text" at bounding box center [328, 286] width 347 height 24
type input "m"
type input "S"
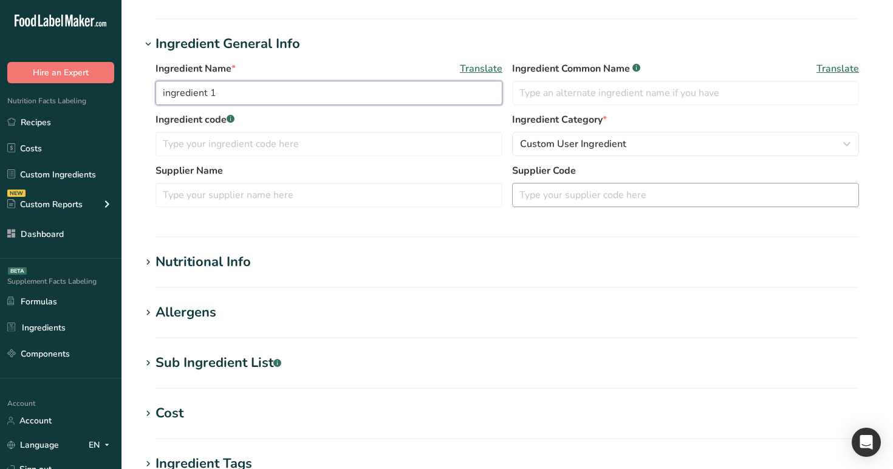
scroll to position [233, 0]
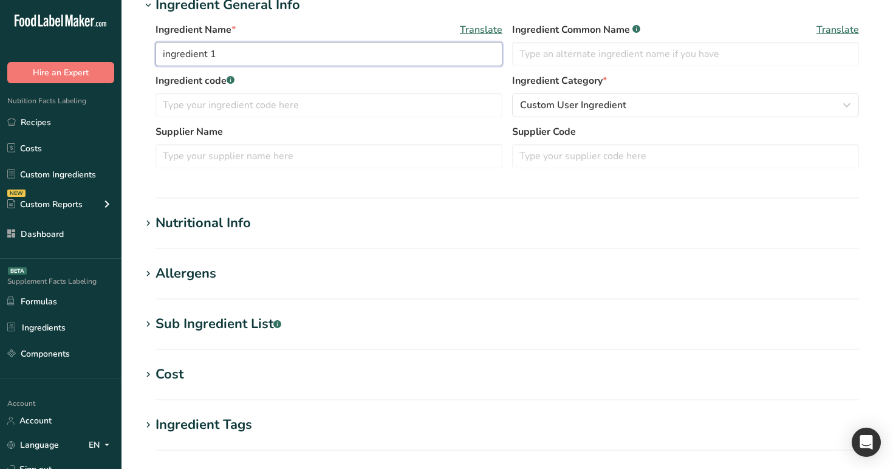
type input "ingredient 1"
click at [234, 224] on div "Nutritional Info" at bounding box center [202, 223] width 95 height 20
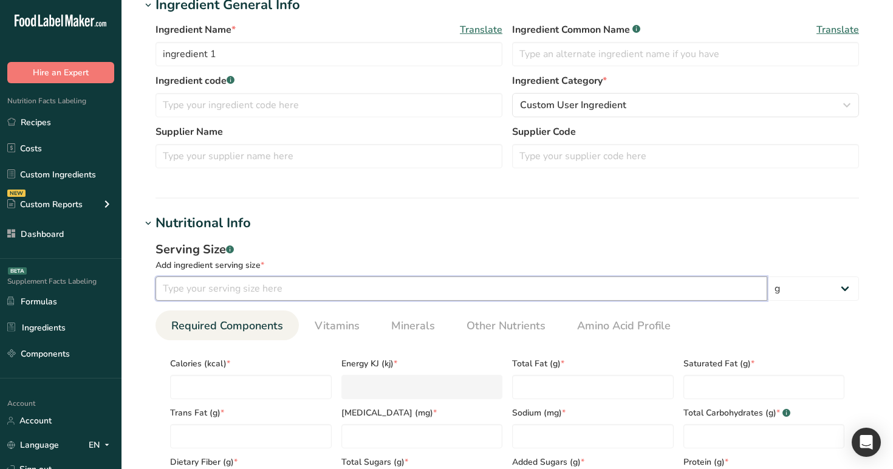
click at [251, 287] on input "number" at bounding box center [460, 288] width 611 height 24
type input "1"
click at [816, 295] on select "g ppm ug kg mg mcg lb oz quarter cup half cup l ml fl oz tbsp tsp cup qt gallon" at bounding box center [813, 288] width 92 height 24
select select "28"
click at [767, 276] on select "g ppm ug kg mg mcg lb oz quarter cup half cup l ml fl oz tbsp tsp cup qt gallon" at bounding box center [813, 288] width 92 height 24
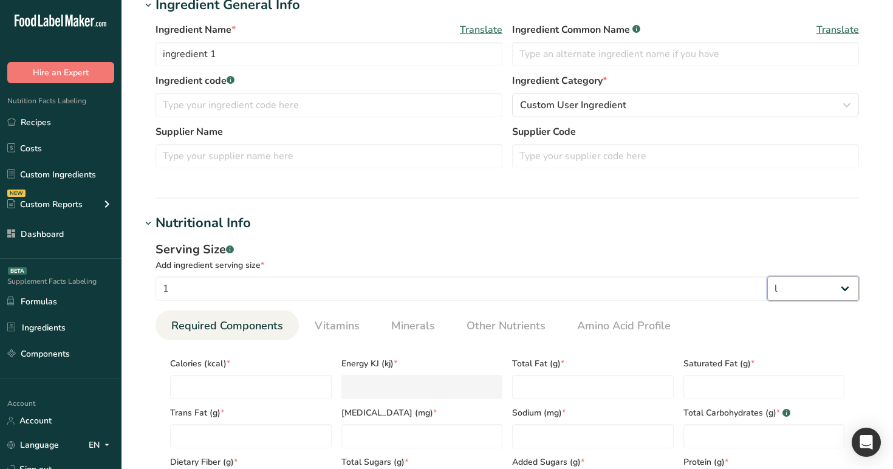
select select "29"
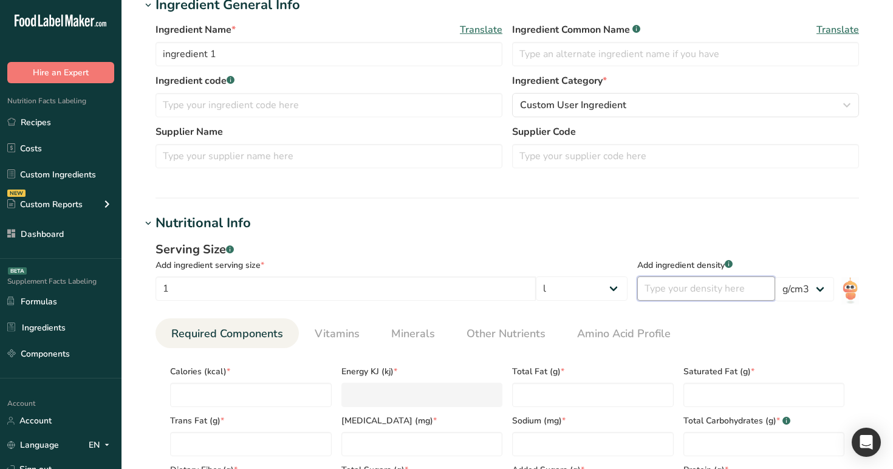
click at [746, 291] on input "number" at bounding box center [706, 288] width 138 height 24
type input "1"
type input "0.5"
click at [726, 325] on ul "Required Components Vitamins Minerals Other Nutrients Amino Acid Profile" at bounding box center [506, 333] width 703 height 30
click at [252, 391] on input "number" at bounding box center [251, 395] width 162 height 24
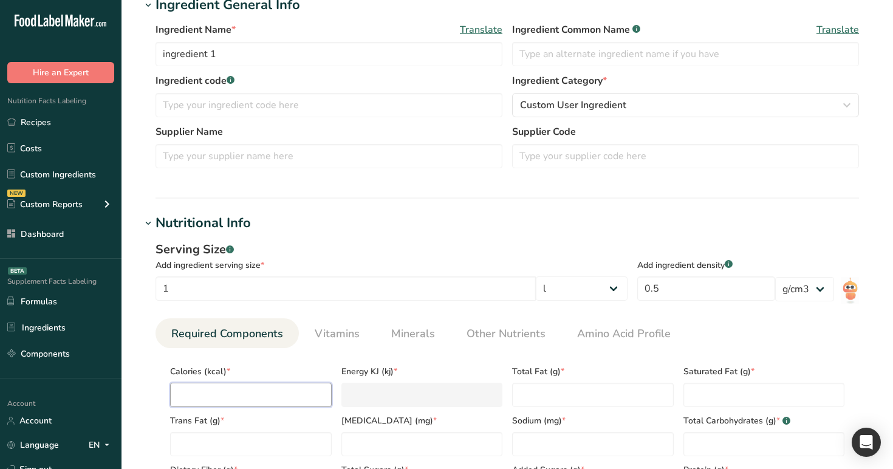
type input "1"
type KJ "4.2"
type input "1"
type Fat "1"
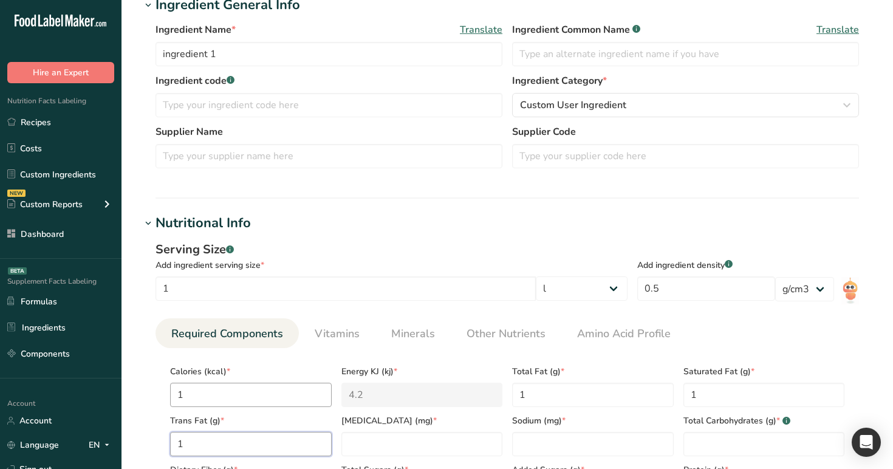
type Fat "1"
type input "1"
type Carbohydrates "1"
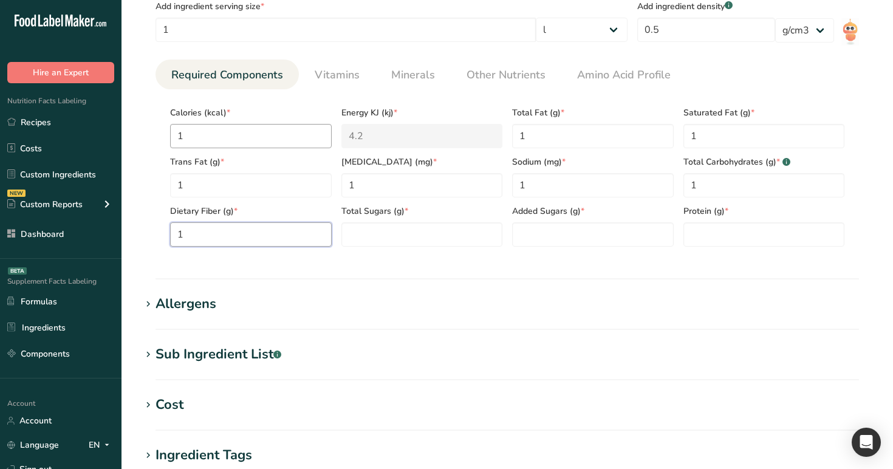
type Fiber "1"
type Sugars "1"
type input "1"
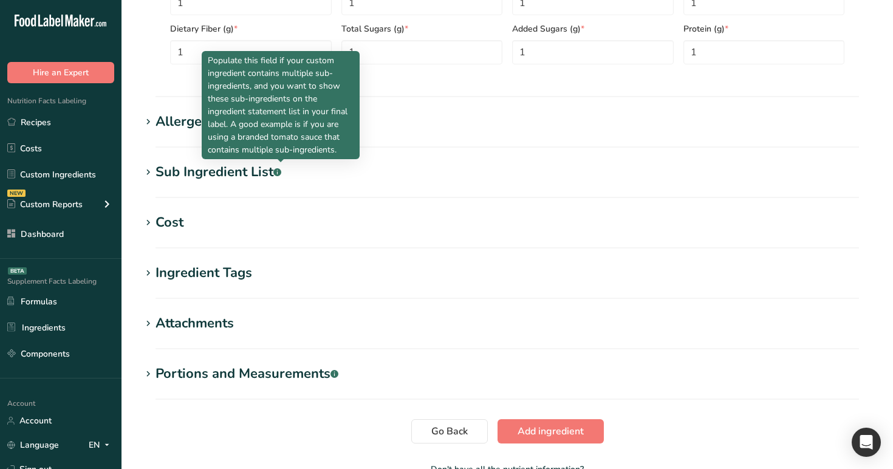
scroll to position [751, 0]
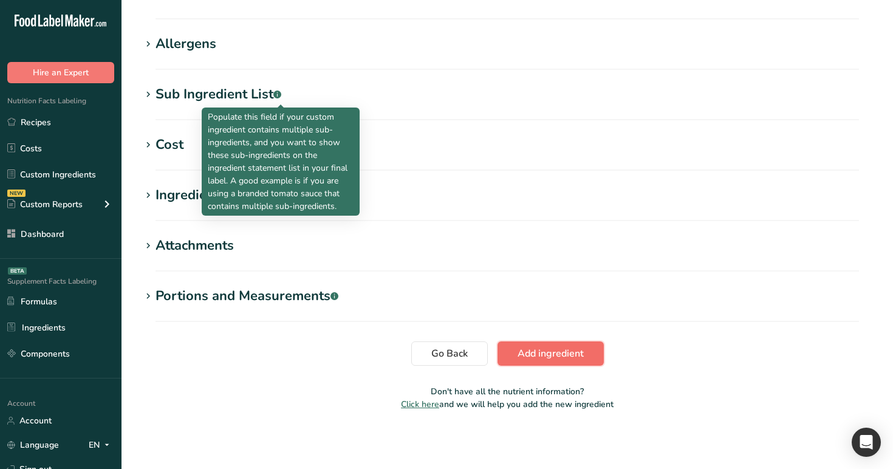
click at [526, 357] on span "Add ingredient" at bounding box center [550, 353] width 66 height 15
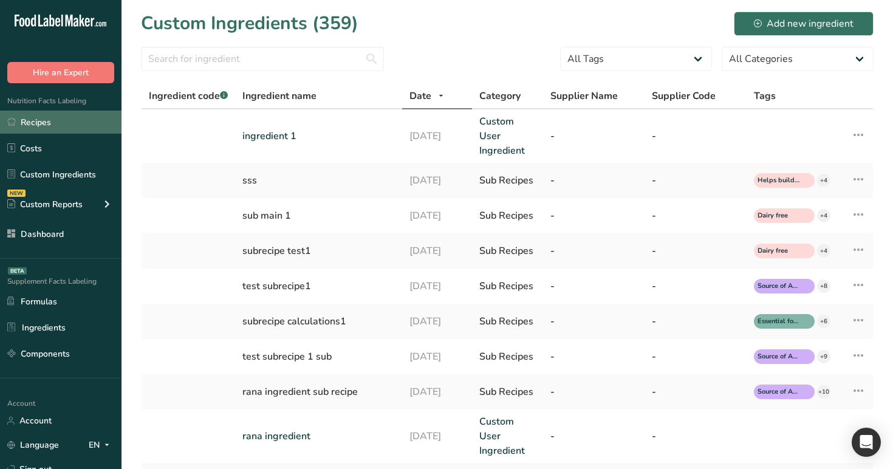
click at [72, 126] on link "Recipes" at bounding box center [60, 122] width 121 height 23
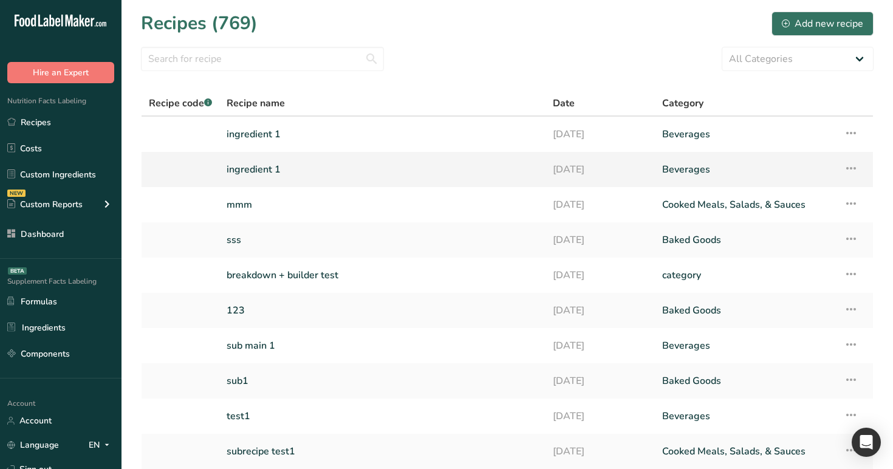
click at [366, 168] on link "ingredient 1" at bounding box center [382, 170] width 312 height 26
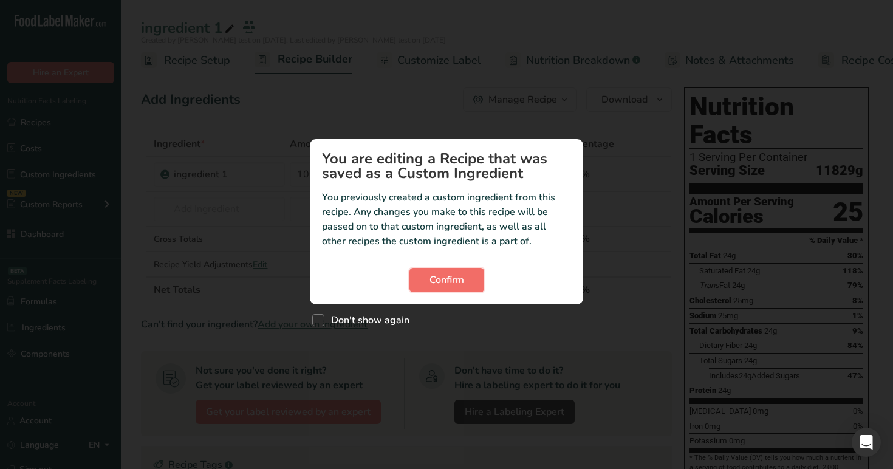
click at [469, 274] on button "Confirm" at bounding box center [446, 280] width 75 height 24
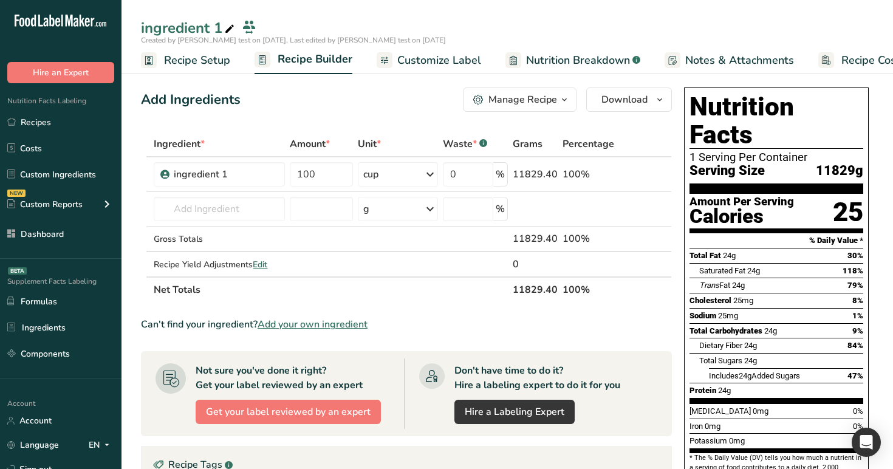
click at [230, 33] on icon at bounding box center [229, 29] width 11 height 17
click at [86, 123] on link "Recipes" at bounding box center [60, 122] width 121 height 23
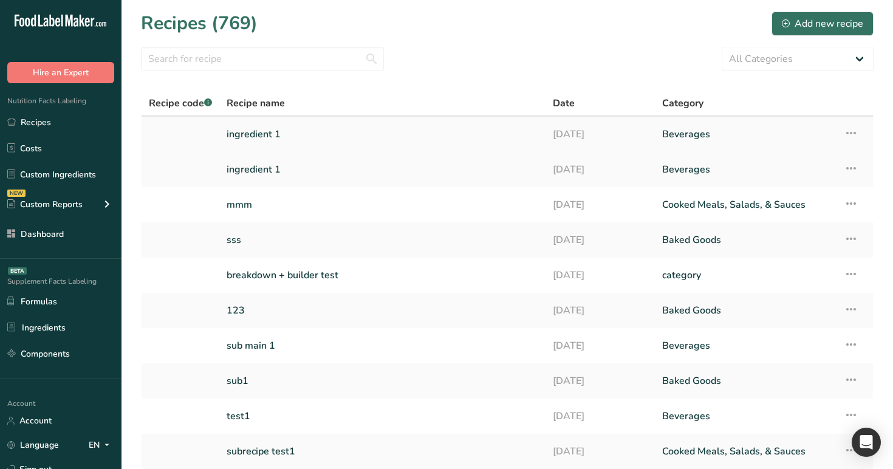
click at [286, 134] on link "ingredient 1" at bounding box center [382, 134] width 312 height 26
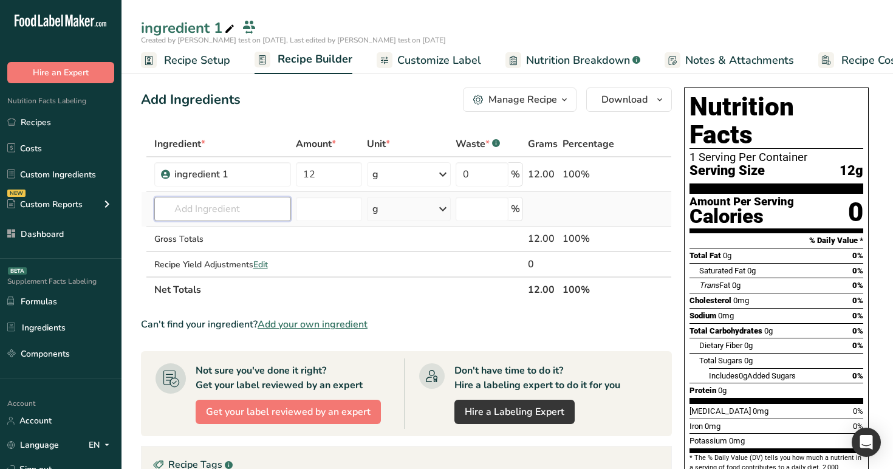
click at [241, 205] on input "text" at bounding box center [222, 209] width 137 height 24
click at [229, 217] on input "text" at bounding box center [222, 209] width 137 height 24
paste input "ingredient 1"
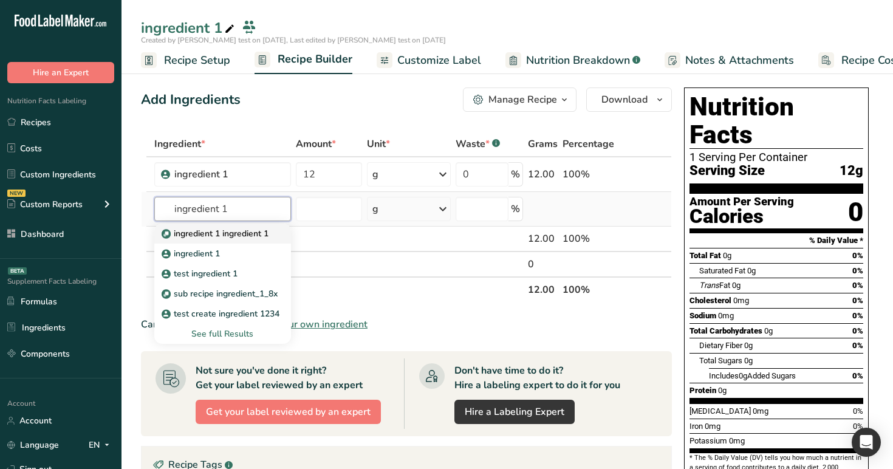
type input "ingredient 1"
click at [231, 233] on p "ingredient 1 ingredient 1" at bounding box center [216, 233] width 104 height 13
type input "ingredient 1 ingredient 1"
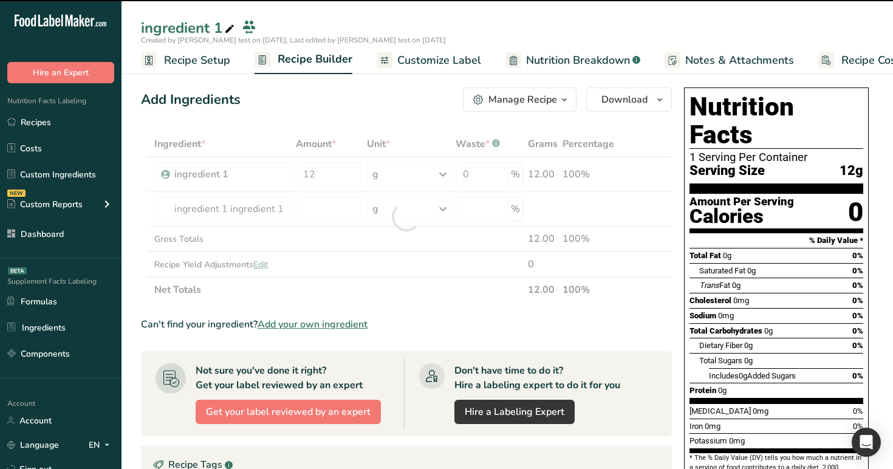
type input "0"
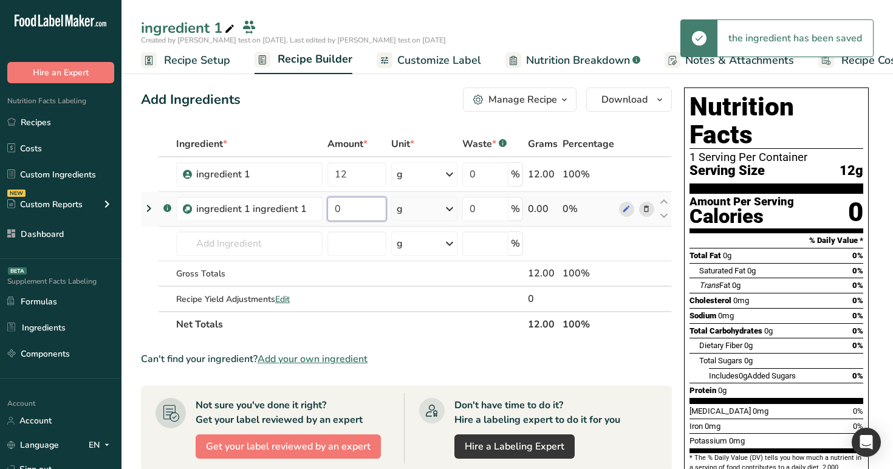
click at [359, 206] on input "0" at bounding box center [356, 209] width 58 height 24
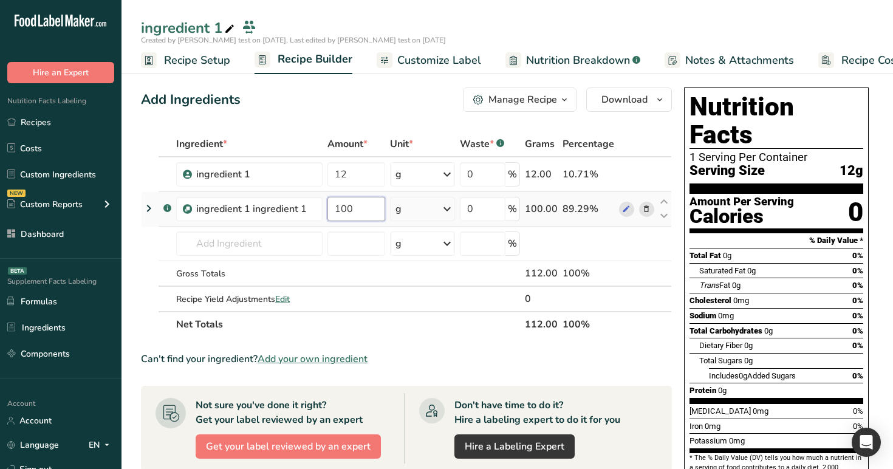
type input "100"
click at [410, 205] on div "Ingredient * Amount * Unit * Waste * .a-a{fill:#347362;}.b-a{fill:#fff;} Grams …" at bounding box center [406, 234] width 531 height 206
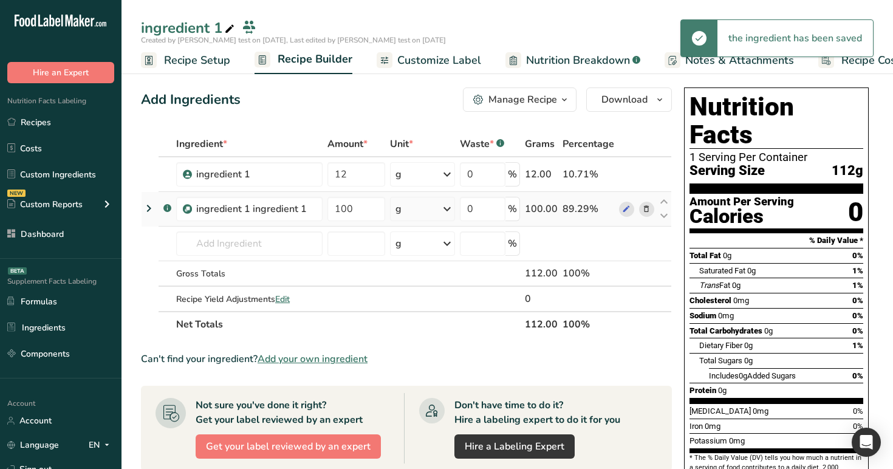
click at [146, 208] on icon at bounding box center [148, 208] width 15 height 22
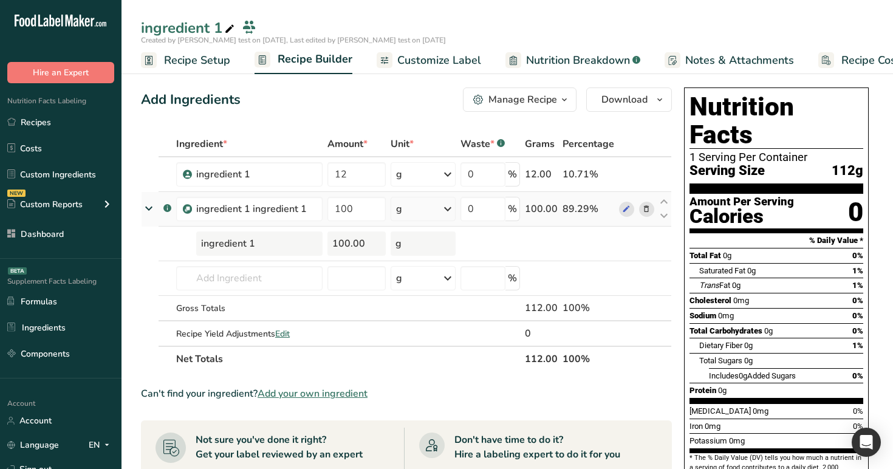
click at [426, 202] on div "g" at bounding box center [422, 209] width 64 height 24
click at [423, 391] on div "See more" at bounding box center [449, 394] width 102 height 13
select select "29"
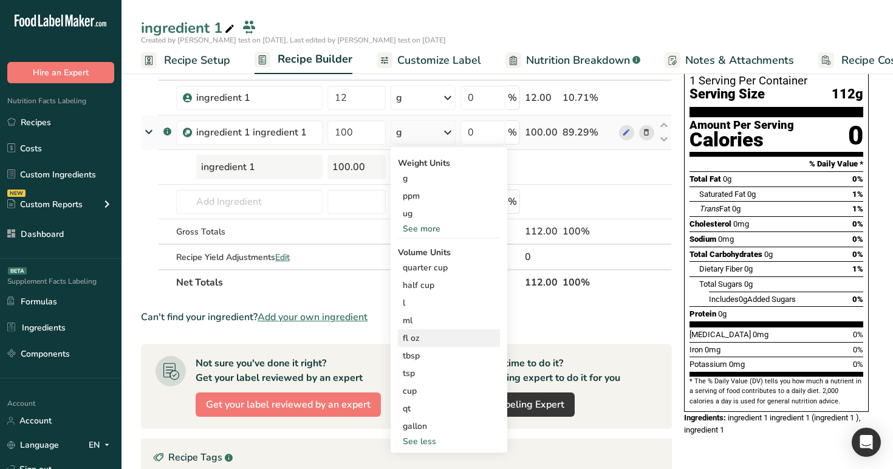
scroll to position [115, 0]
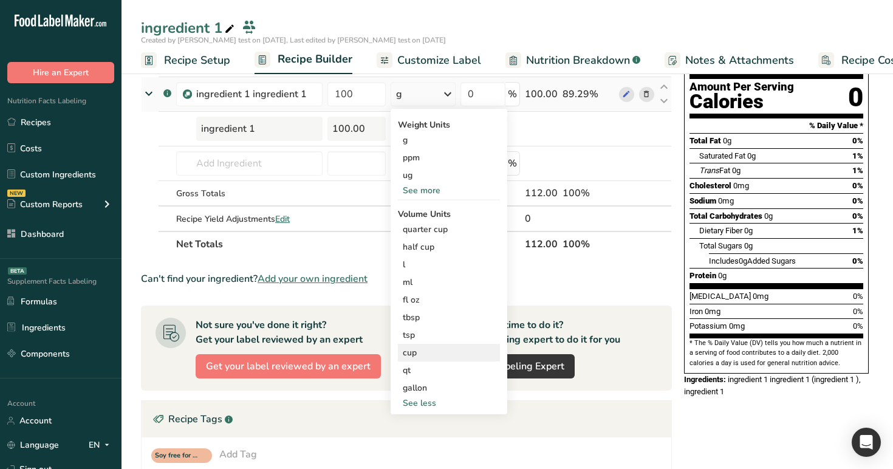
click at [420, 353] on div "cup" at bounding box center [449, 352] width 92 height 13
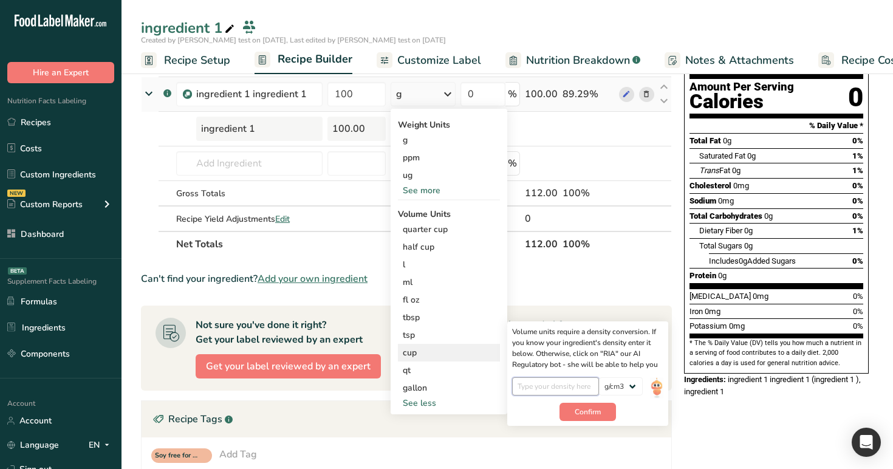
click at [560, 392] on input "number" at bounding box center [555, 386] width 87 height 18
type input "0.5"
click at [607, 406] on button "Confirm" at bounding box center [587, 412] width 56 height 18
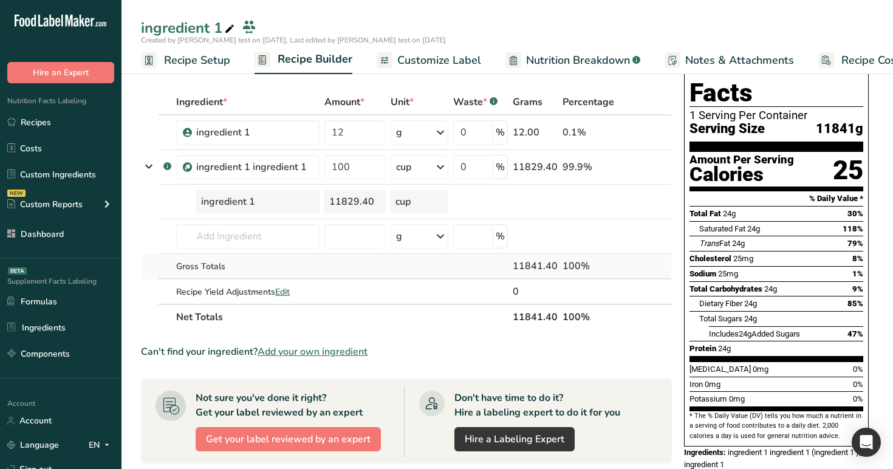
scroll to position [18, 0]
